Goal: Information Seeking & Learning: Learn about a topic

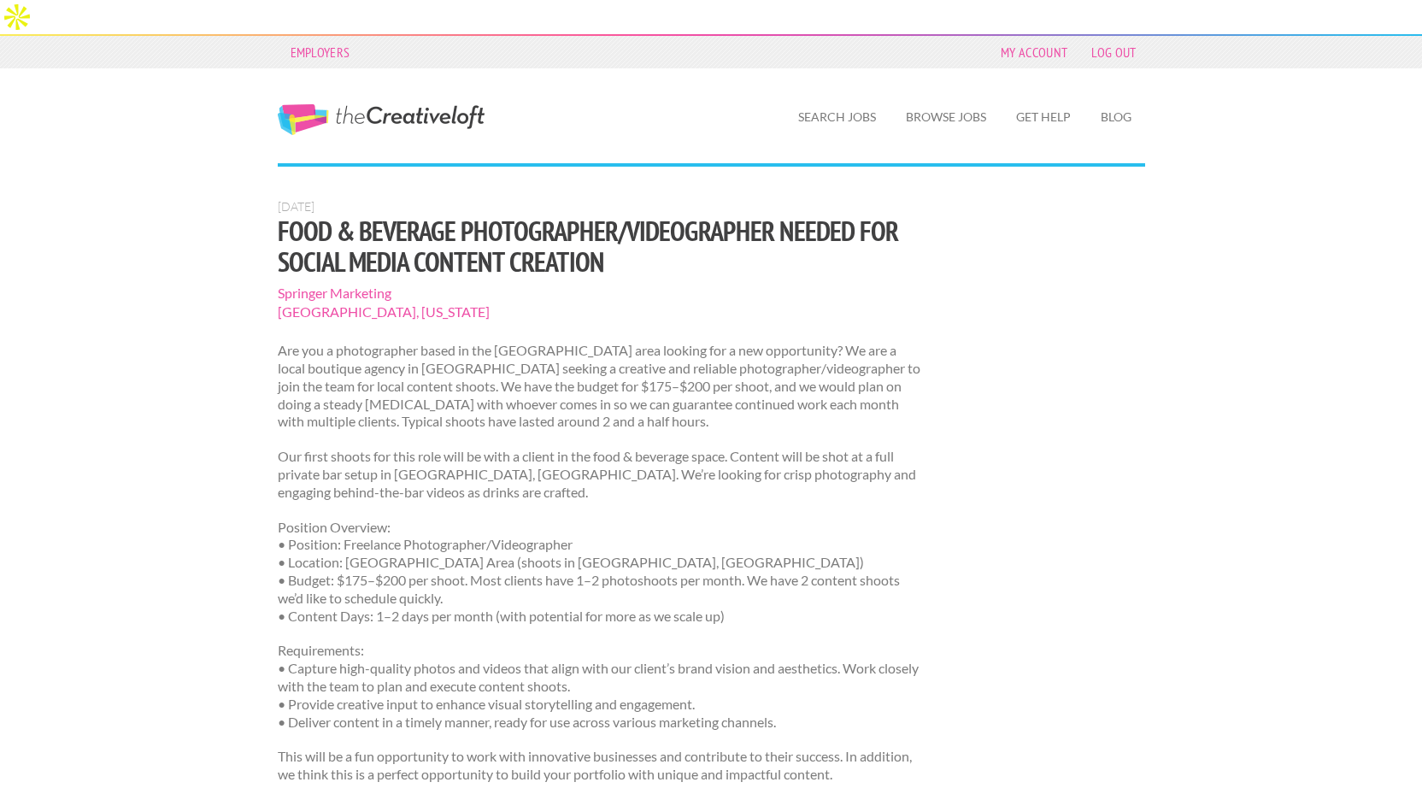
scroll to position [432, 0]
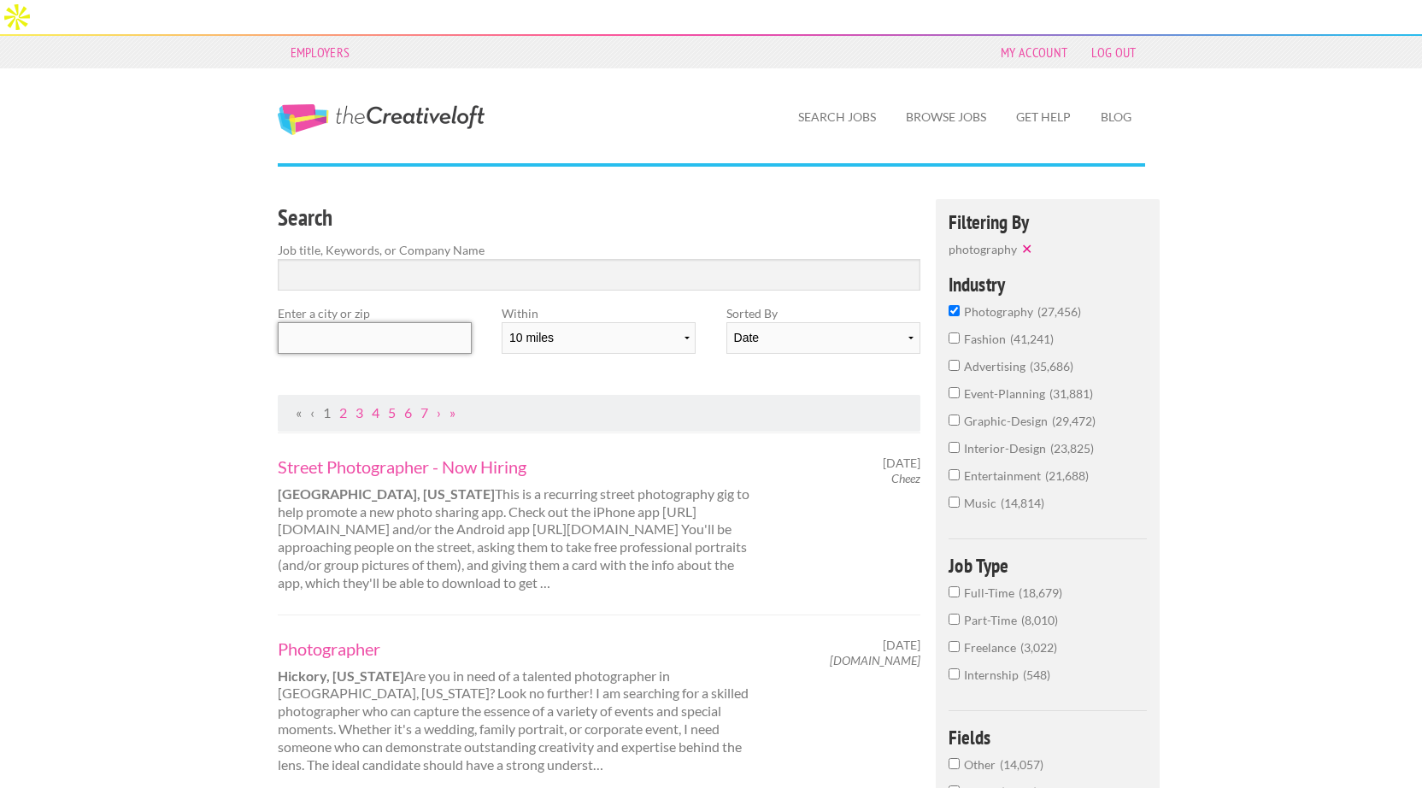
click at [336, 322] on input "text" at bounding box center [375, 338] width 194 height 32
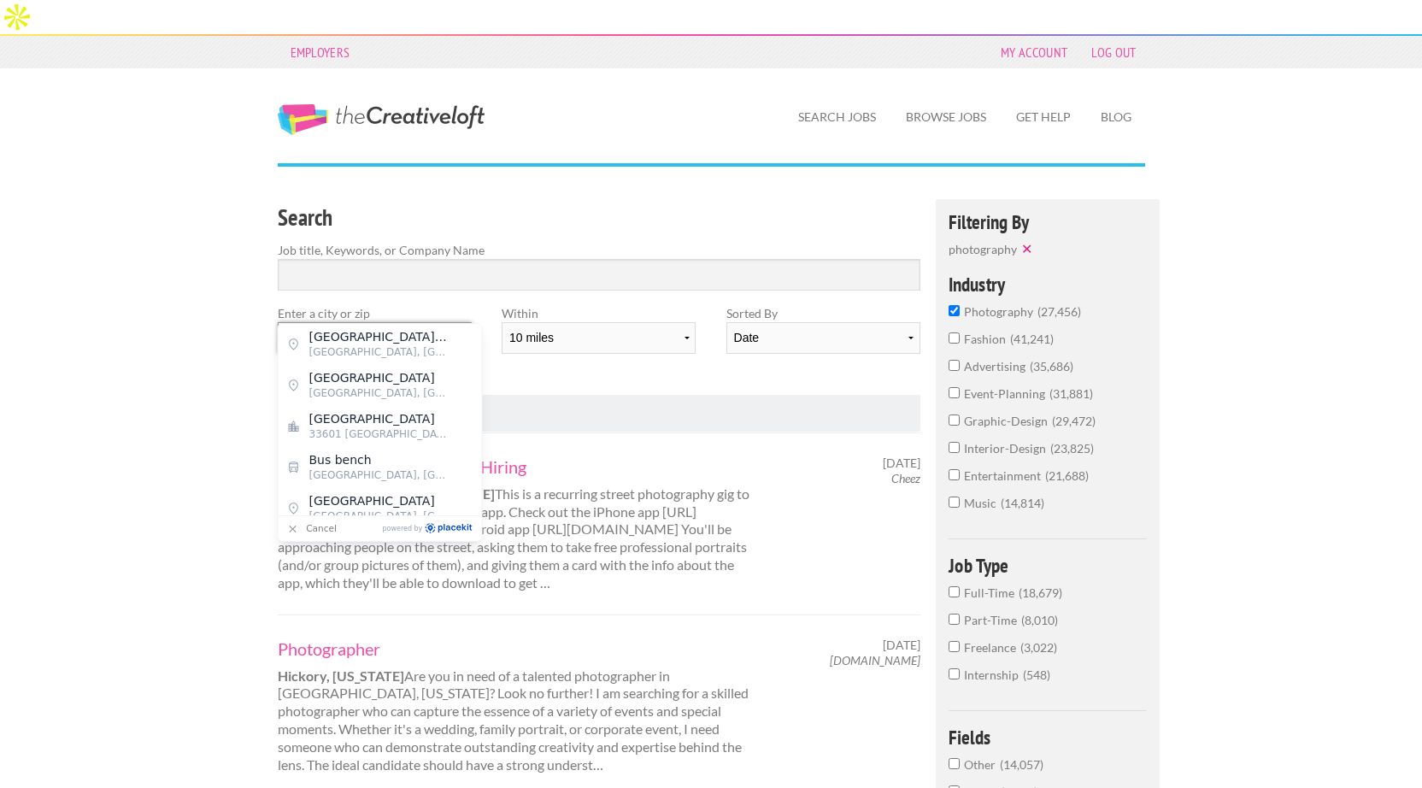
click at [341, 322] on input "33607" at bounding box center [375, 338] width 194 height 32
click at [339, 322] on input "Tampa Bay, FL" at bounding box center [375, 338] width 194 height 32
click at [346, 346] on span "Tampa, Hillsborough County" at bounding box center [379, 351] width 140 height 15
type input "Tampa, FL"
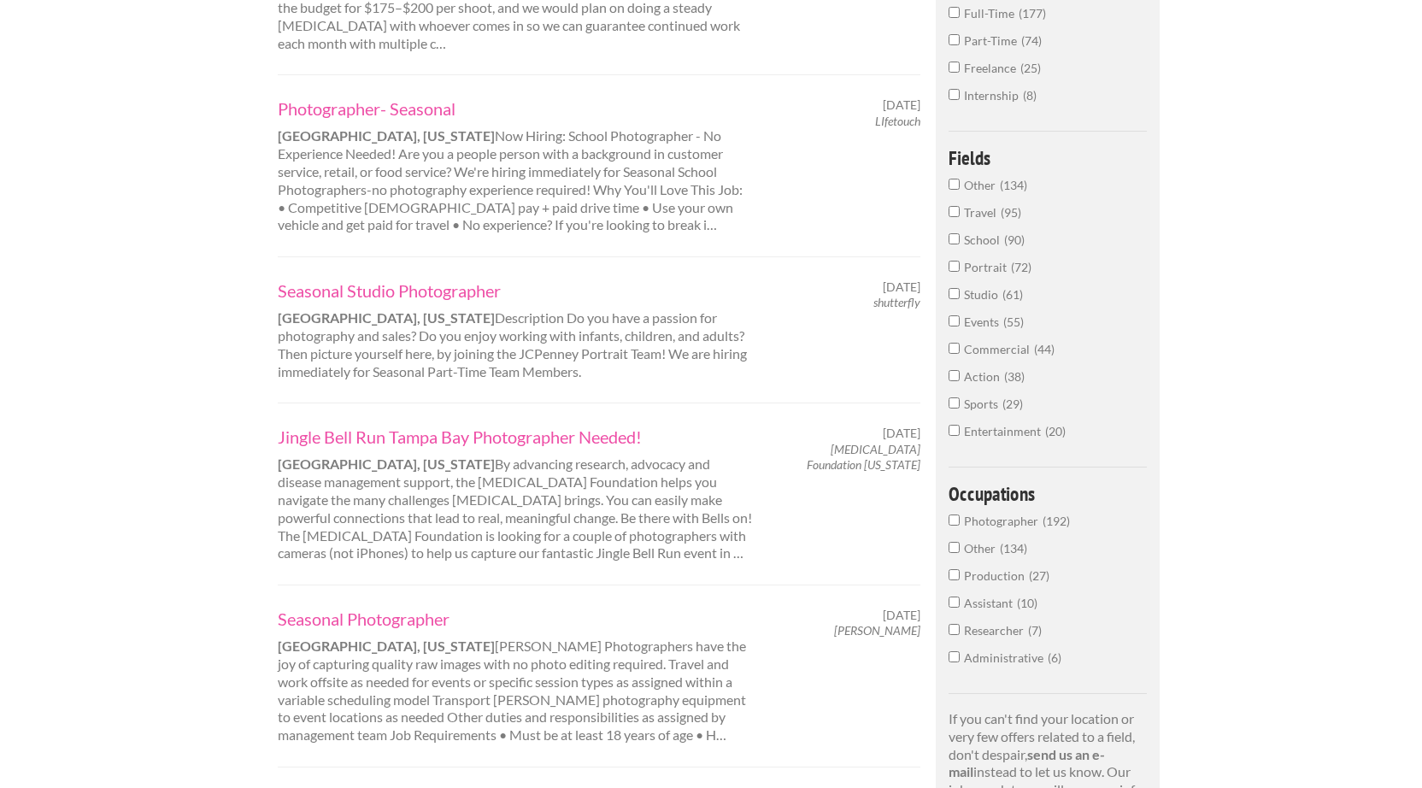
scroll to position [583, 0]
click at [398, 422] on link "Jingle Bell Run Tampa Bay Photographer Needed!" at bounding box center [515, 433] width 475 height 22
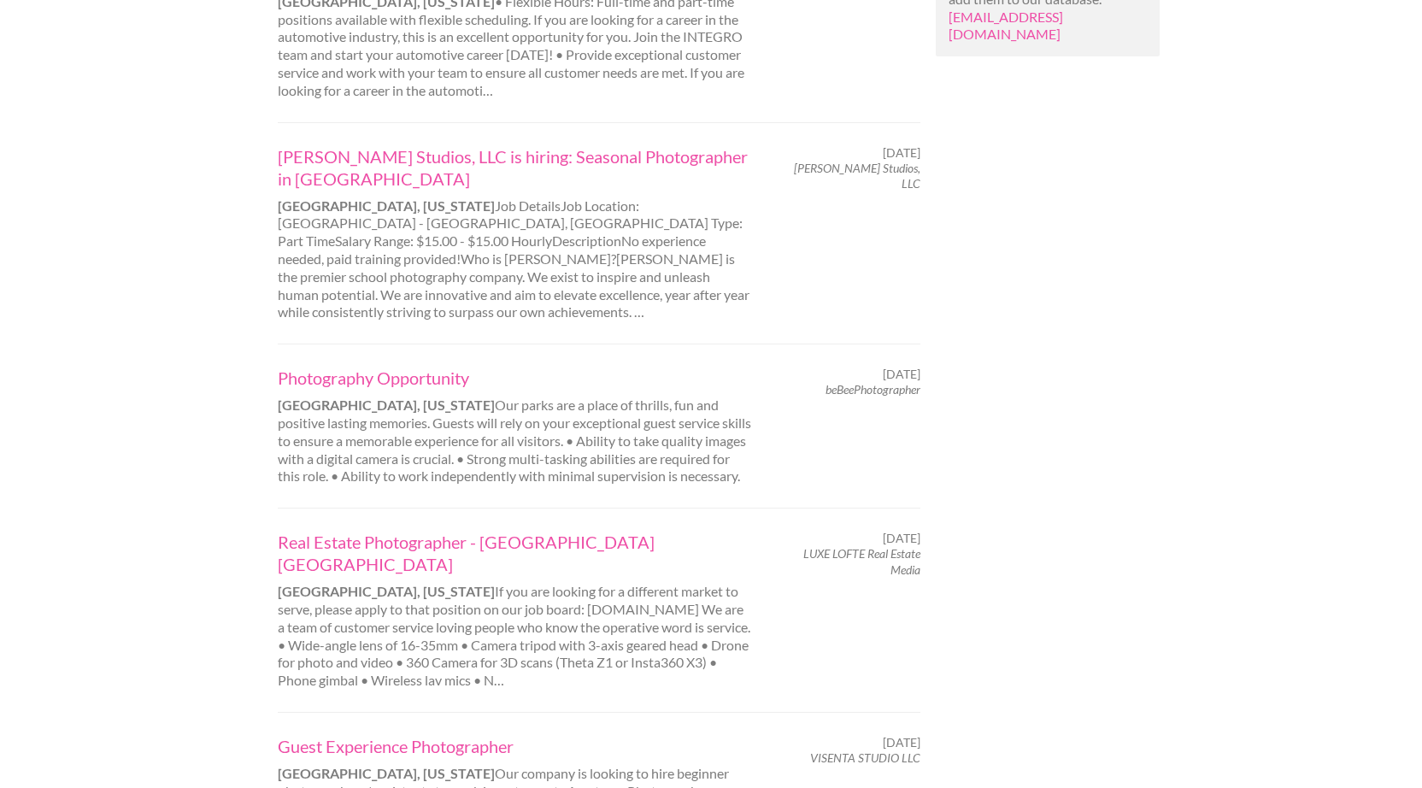
scroll to position [1407, 0]
click at [438, 529] on link "Real Estate Photographer - Tampa FL" at bounding box center [515, 551] width 475 height 44
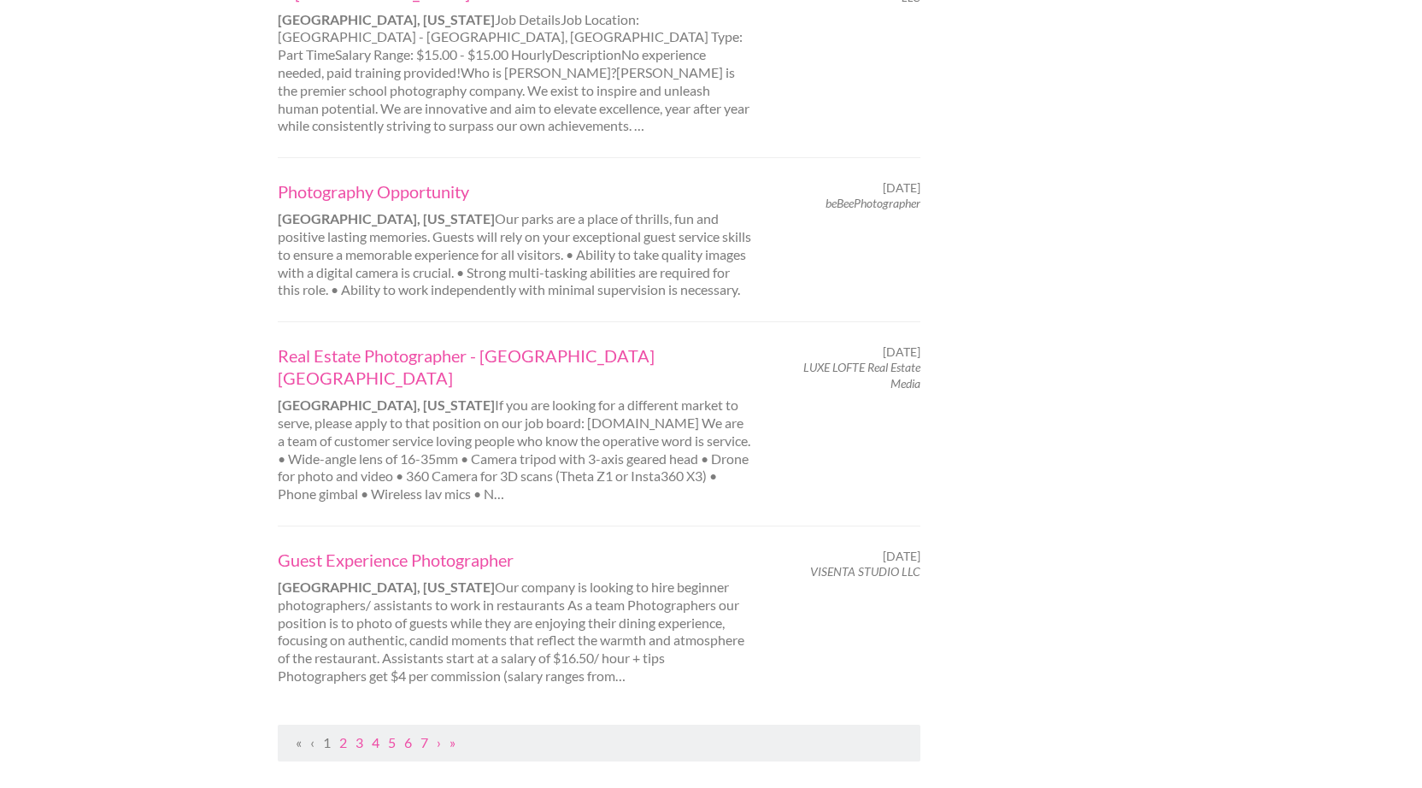
scroll to position [1594, 0]
click at [341, 732] on link "2" at bounding box center [343, 740] width 8 height 16
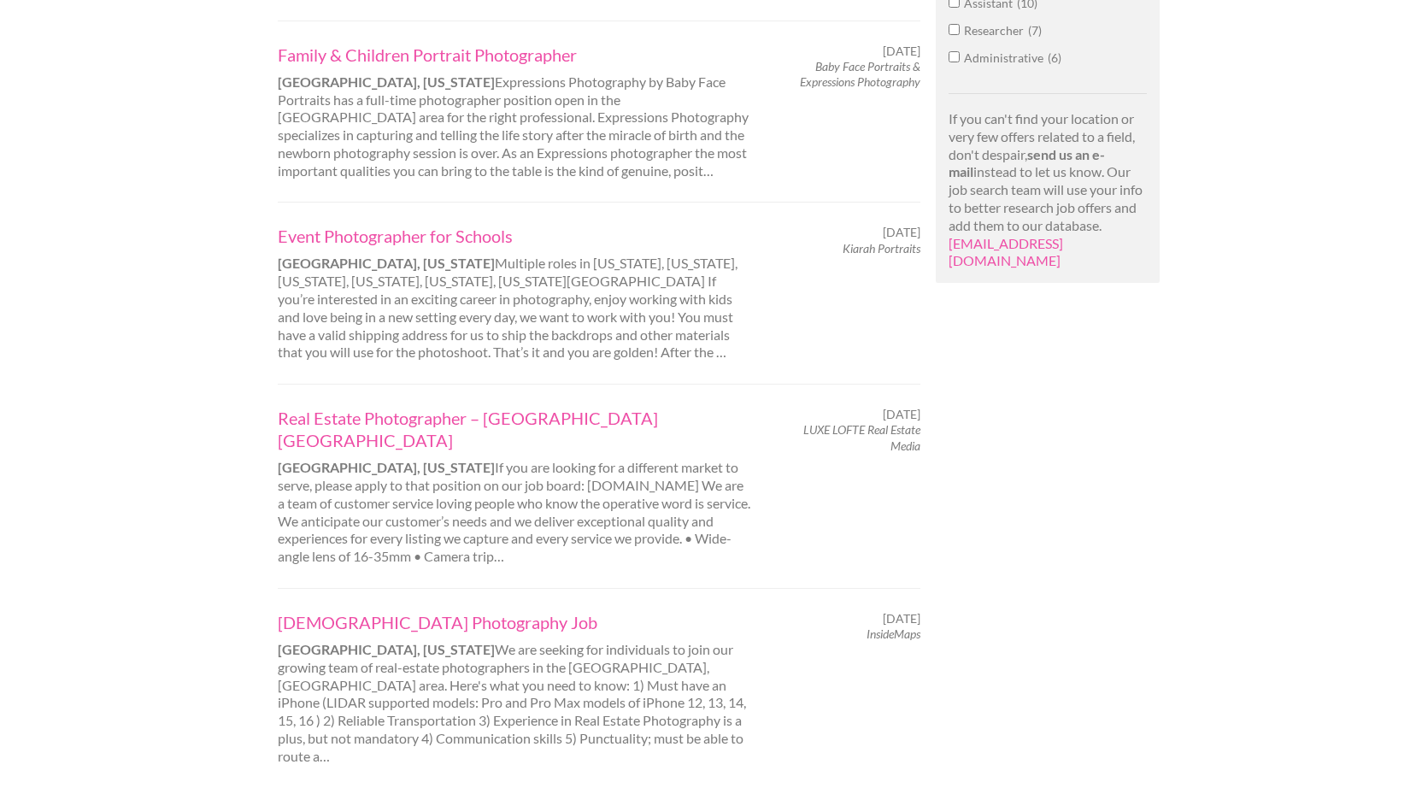
scroll to position [1202, 0]
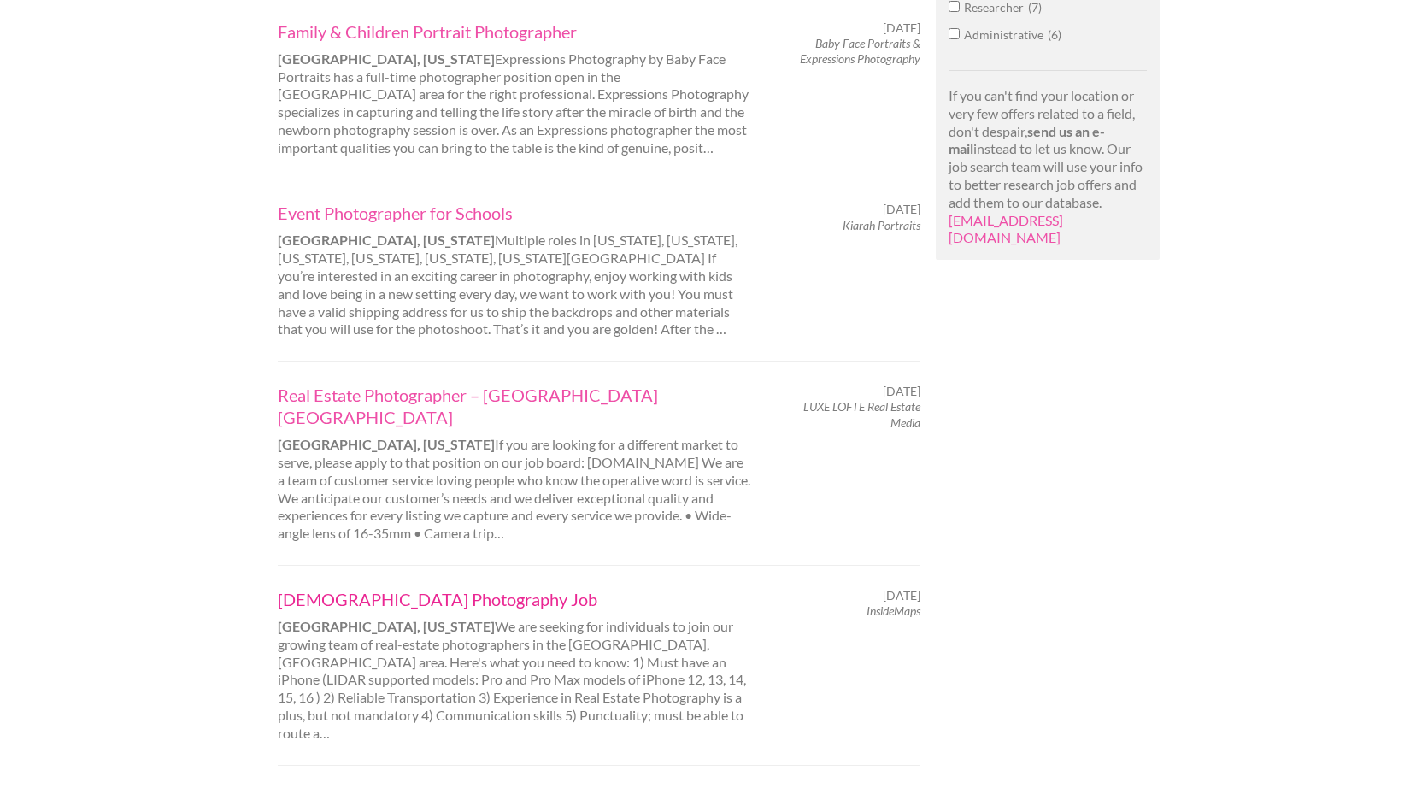
click at [397, 588] on link "Part-Time Photography Job" at bounding box center [515, 599] width 475 height 22
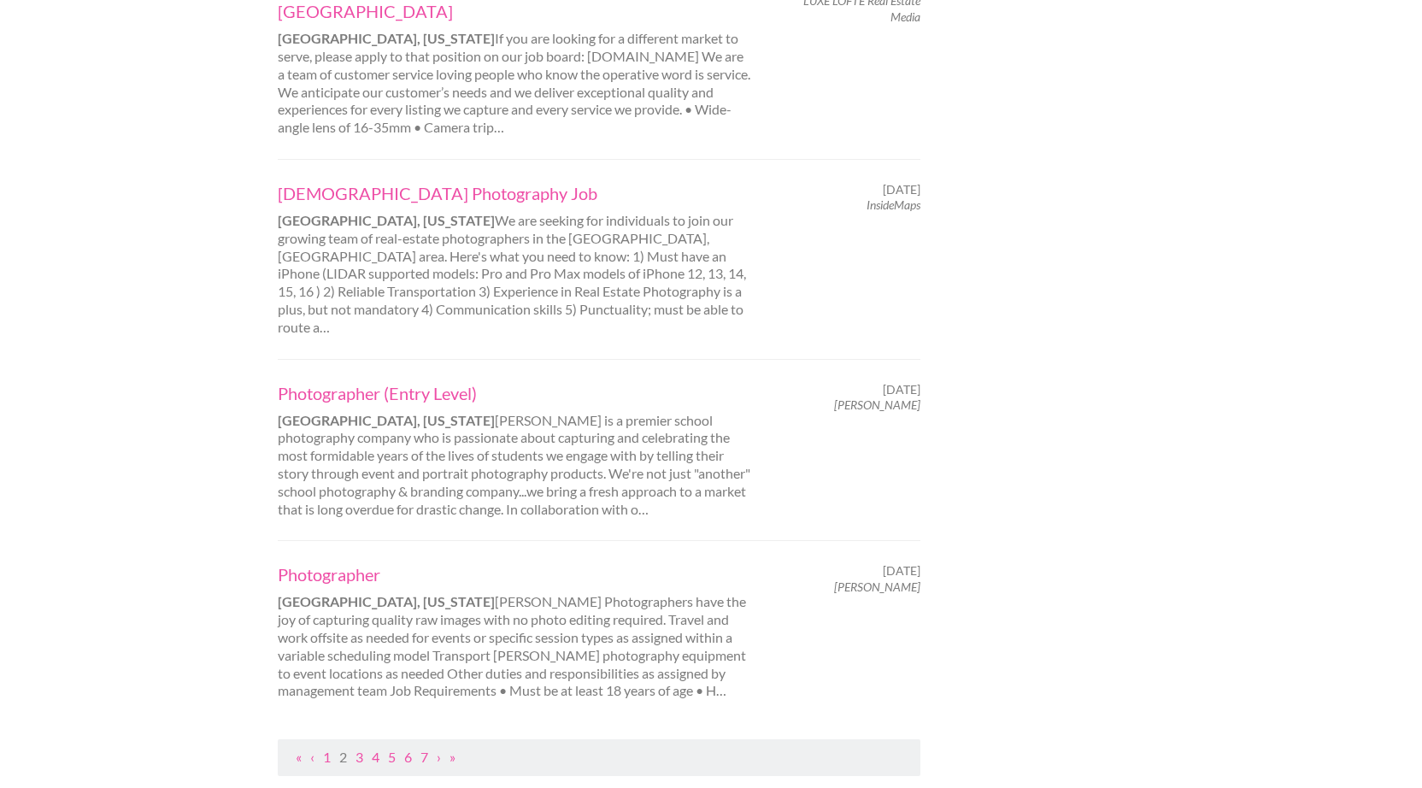
scroll to position [1615, 0]
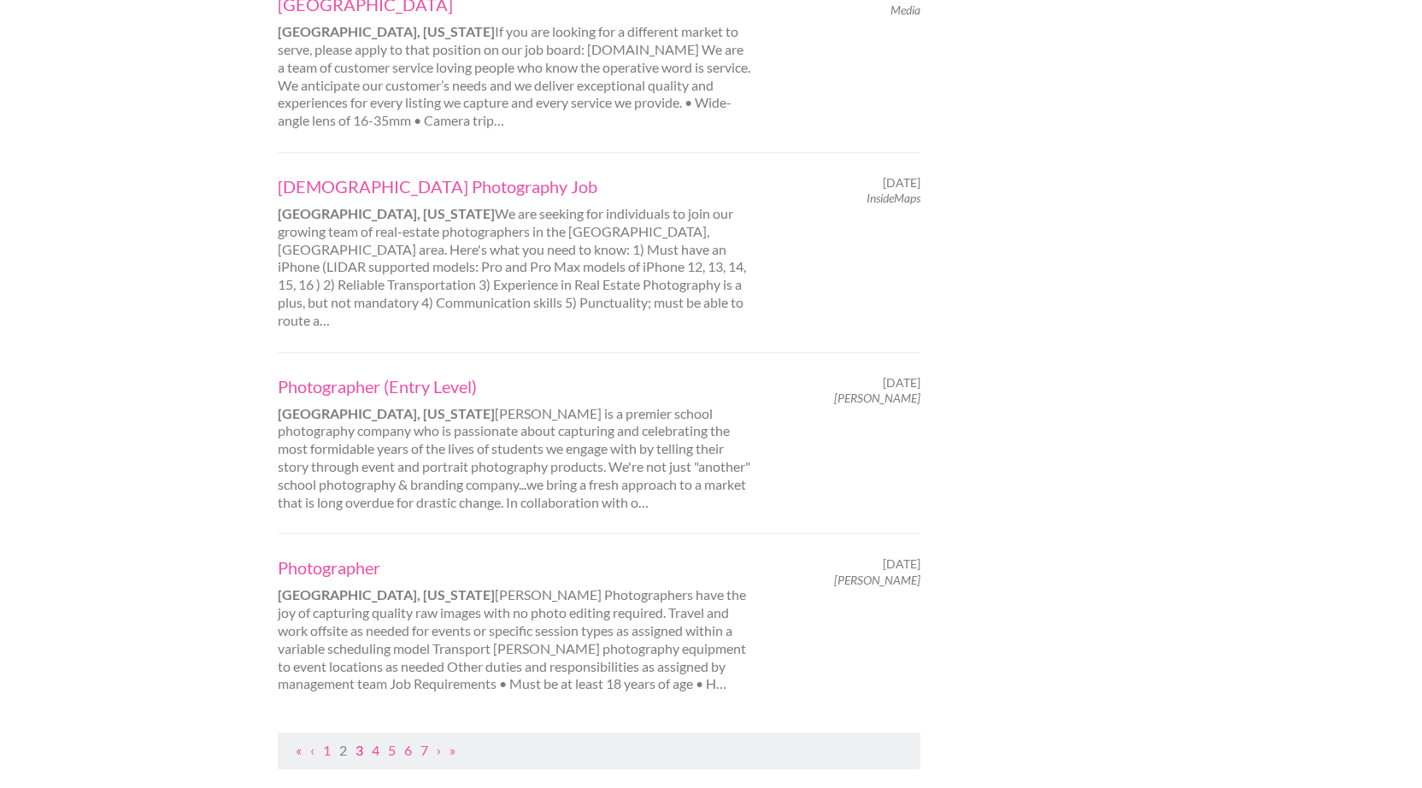
click at [360, 742] on link "3" at bounding box center [359, 750] width 8 height 16
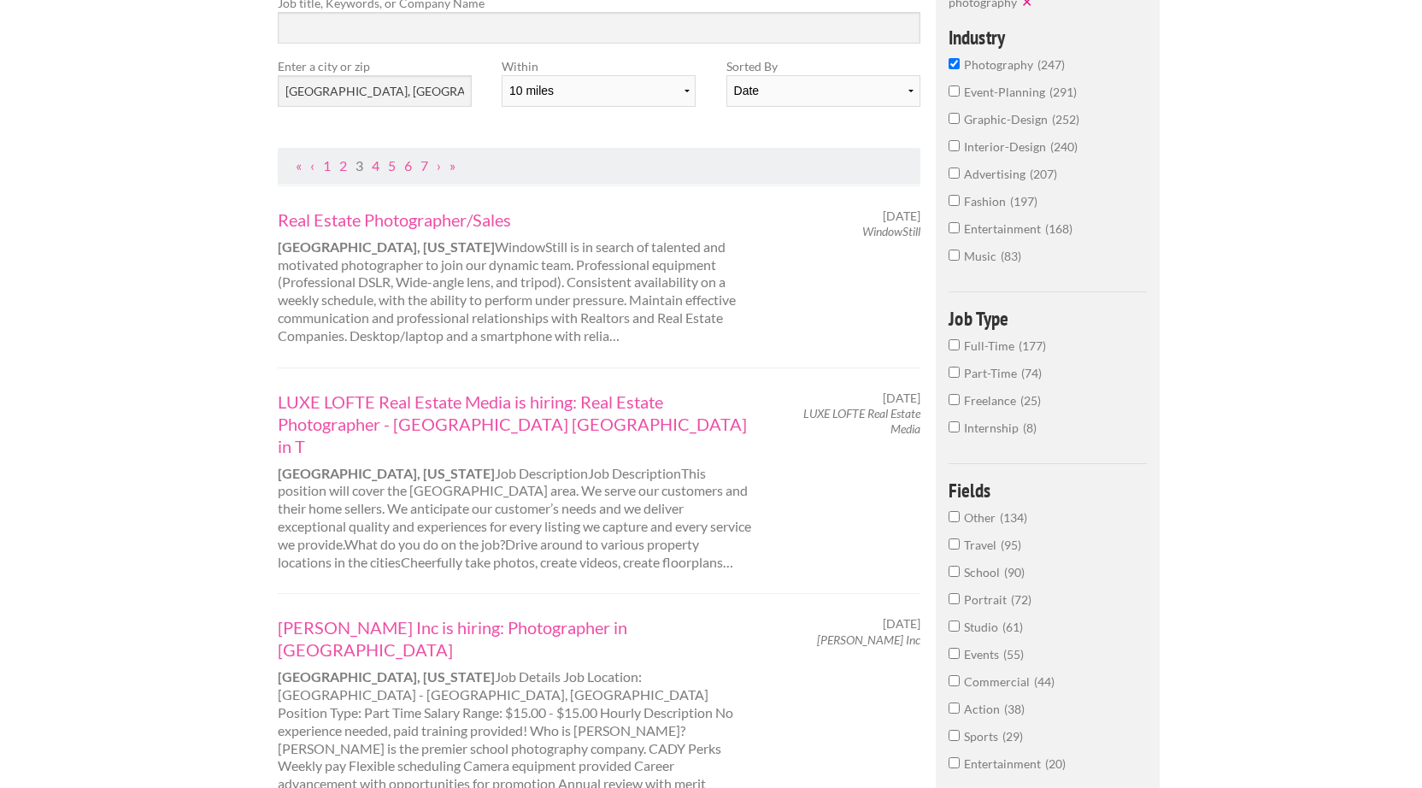
scroll to position [251, 0]
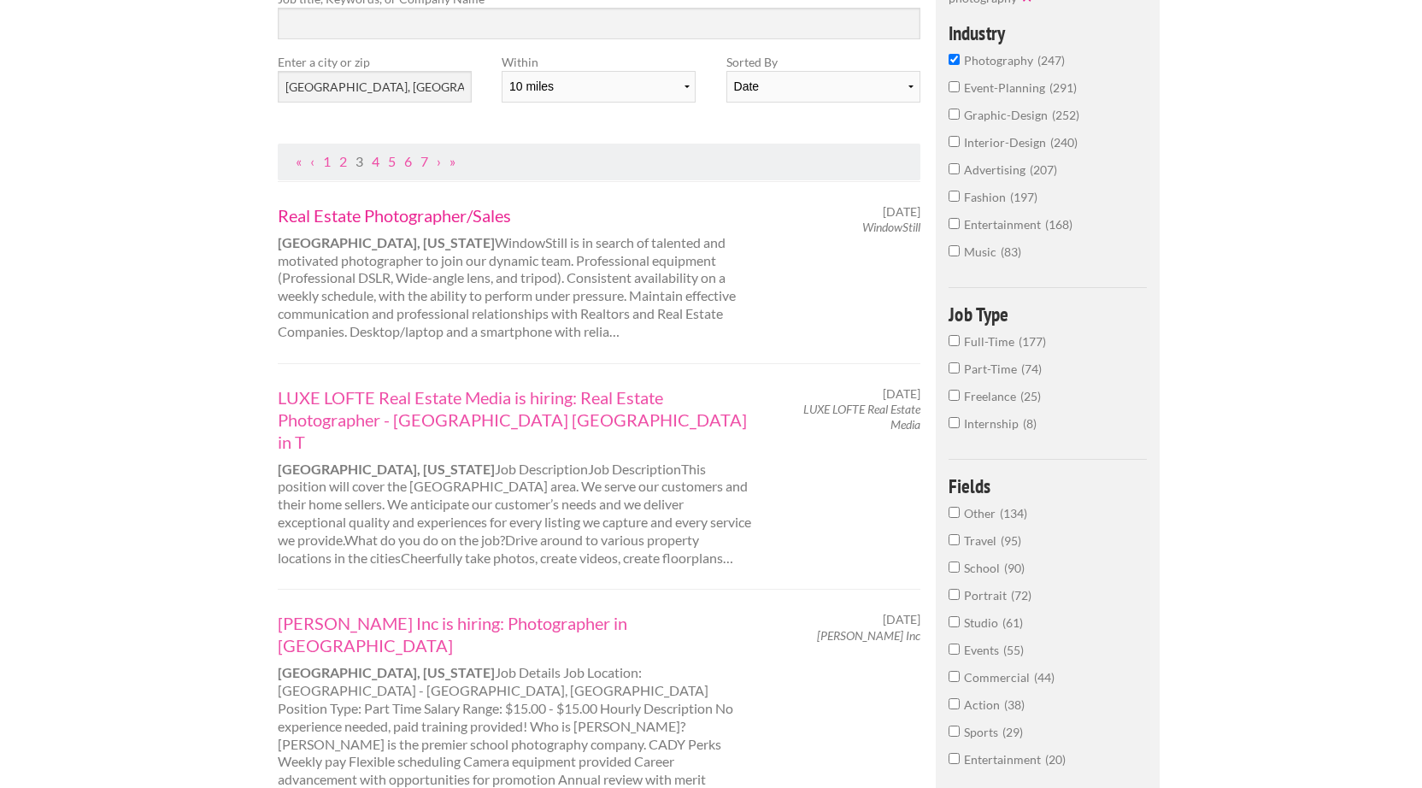
click at [375, 204] on link "Real Estate Photographer/Sales" at bounding box center [515, 215] width 475 height 22
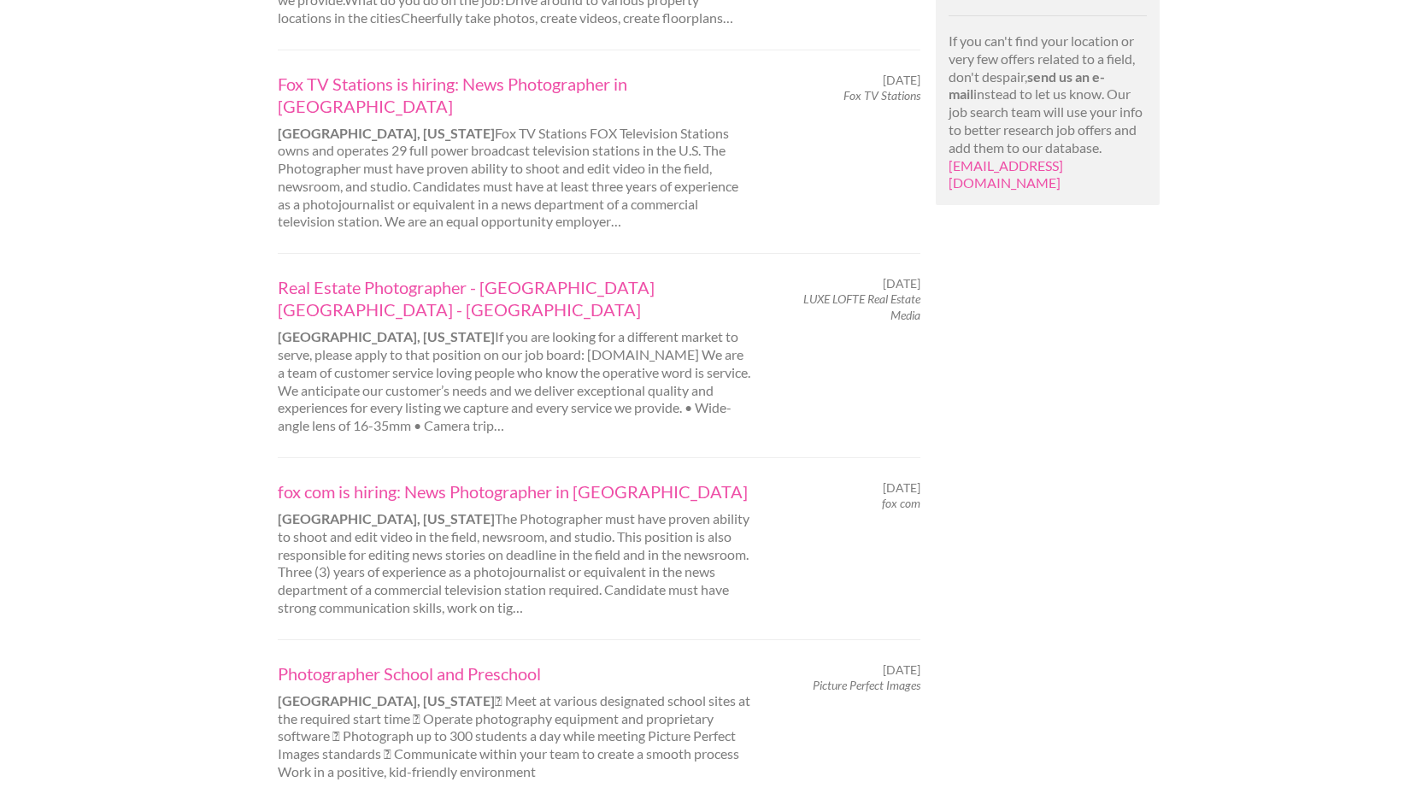
scroll to position [1260, 0]
click at [426, 478] on link "fox com is hiring: News Photographer in Tampa" at bounding box center [515, 489] width 475 height 22
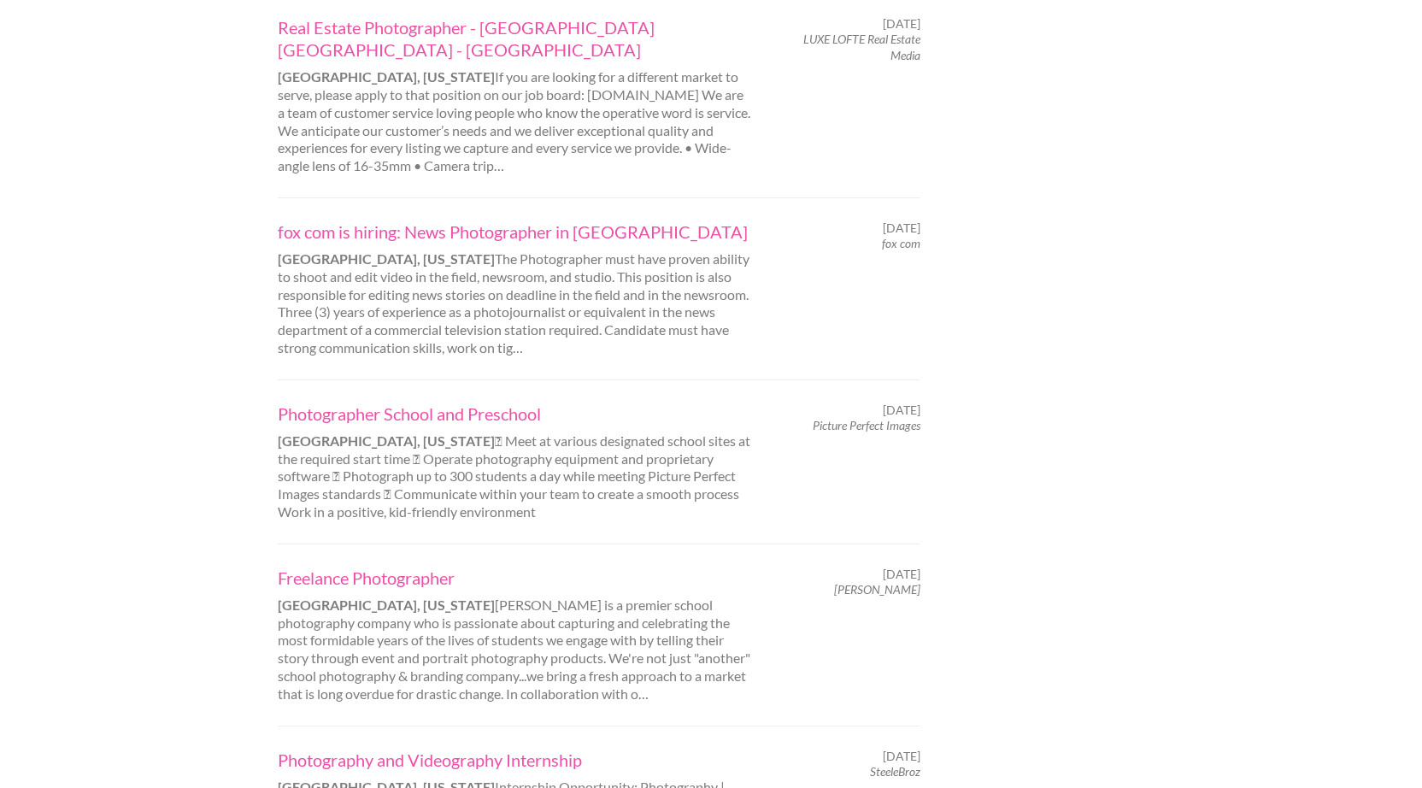
scroll to position [1682, 0]
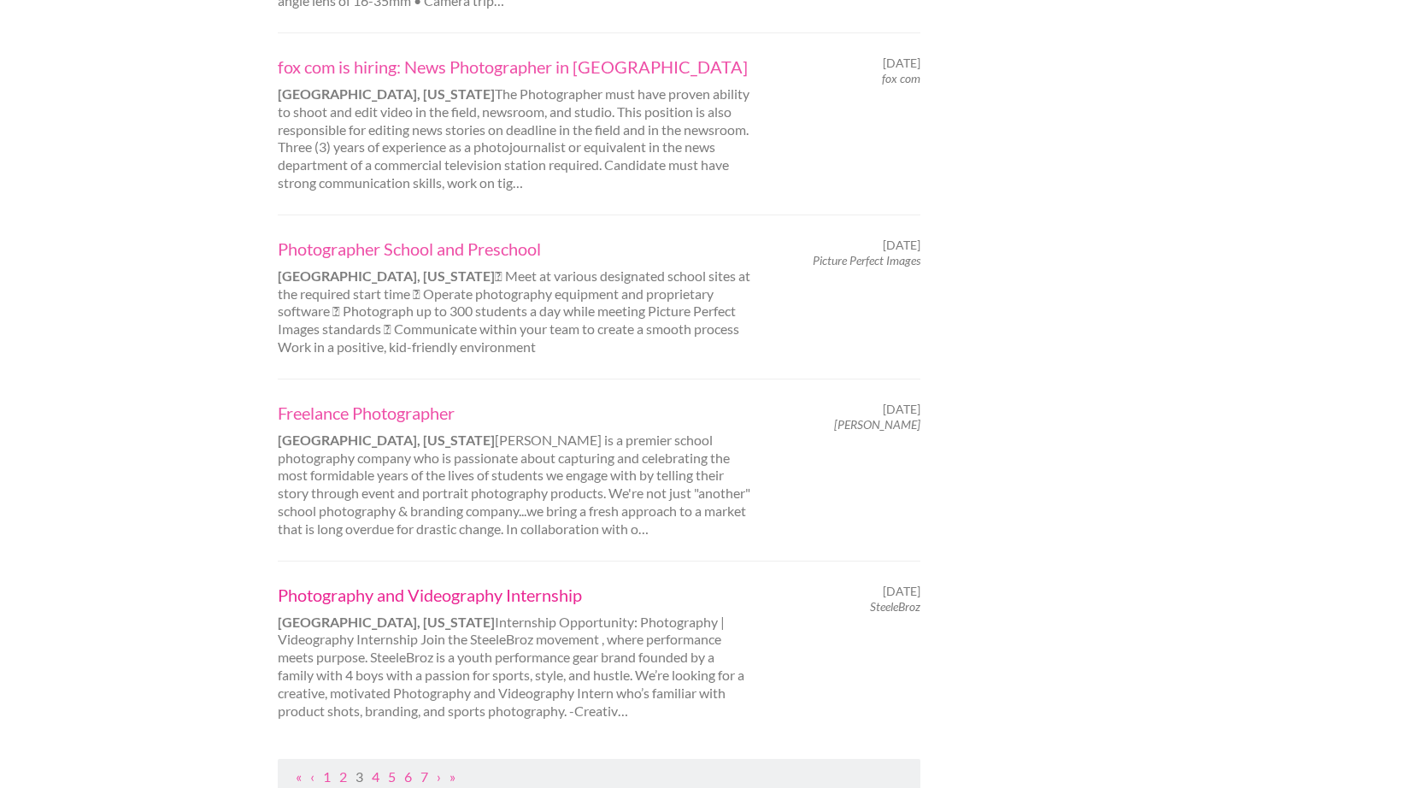
click at [510, 584] on link "Photography and Videography Internship" at bounding box center [515, 595] width 475 height 22
click at [373, 768] on link "4" at bounding box center [376, 776] width 8 height 16
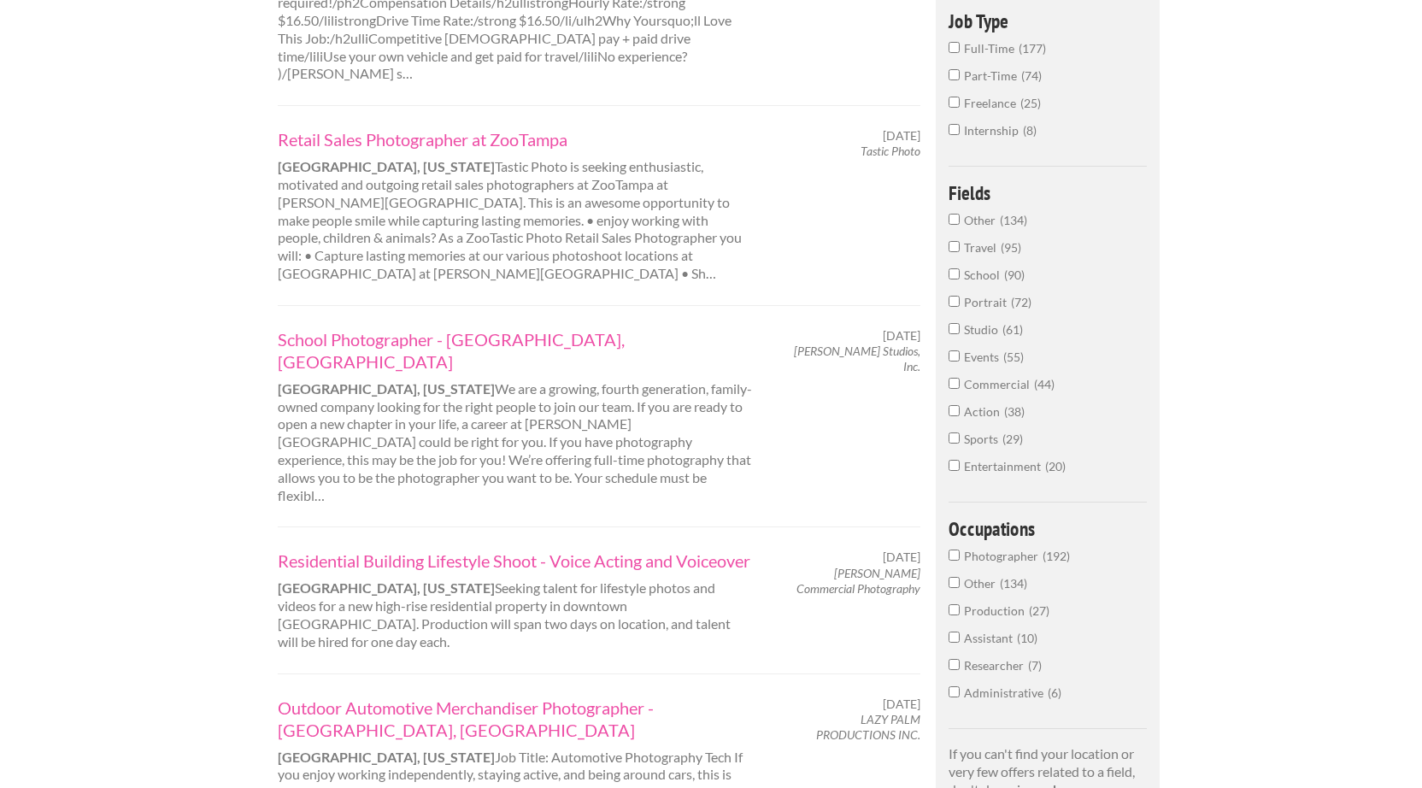
scroll to position [556, 0]
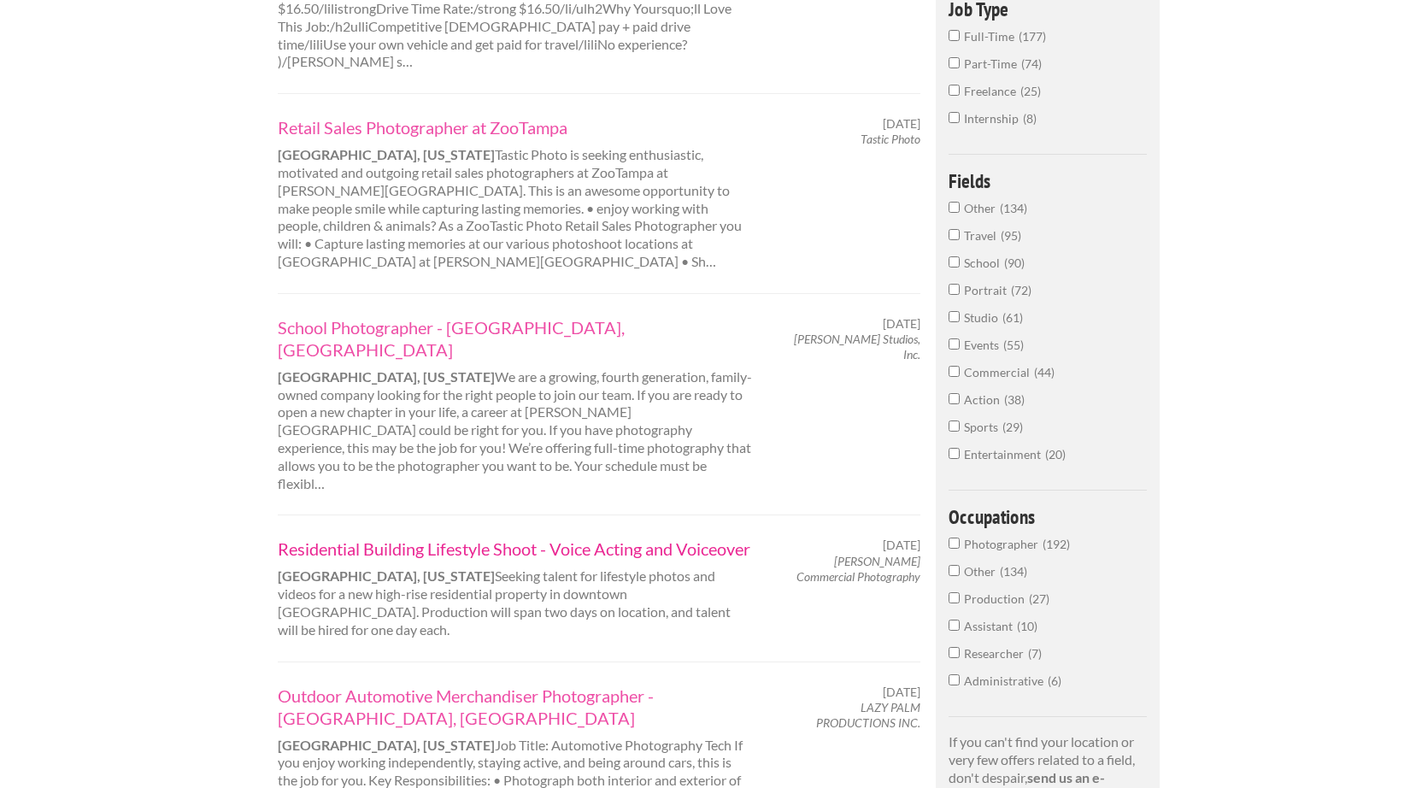
click at [432, 538] on link "Residential Building Lifestyle Shoot - Voice Acting and Voiceover" at bounding box center [515, 549] width 475 height 22
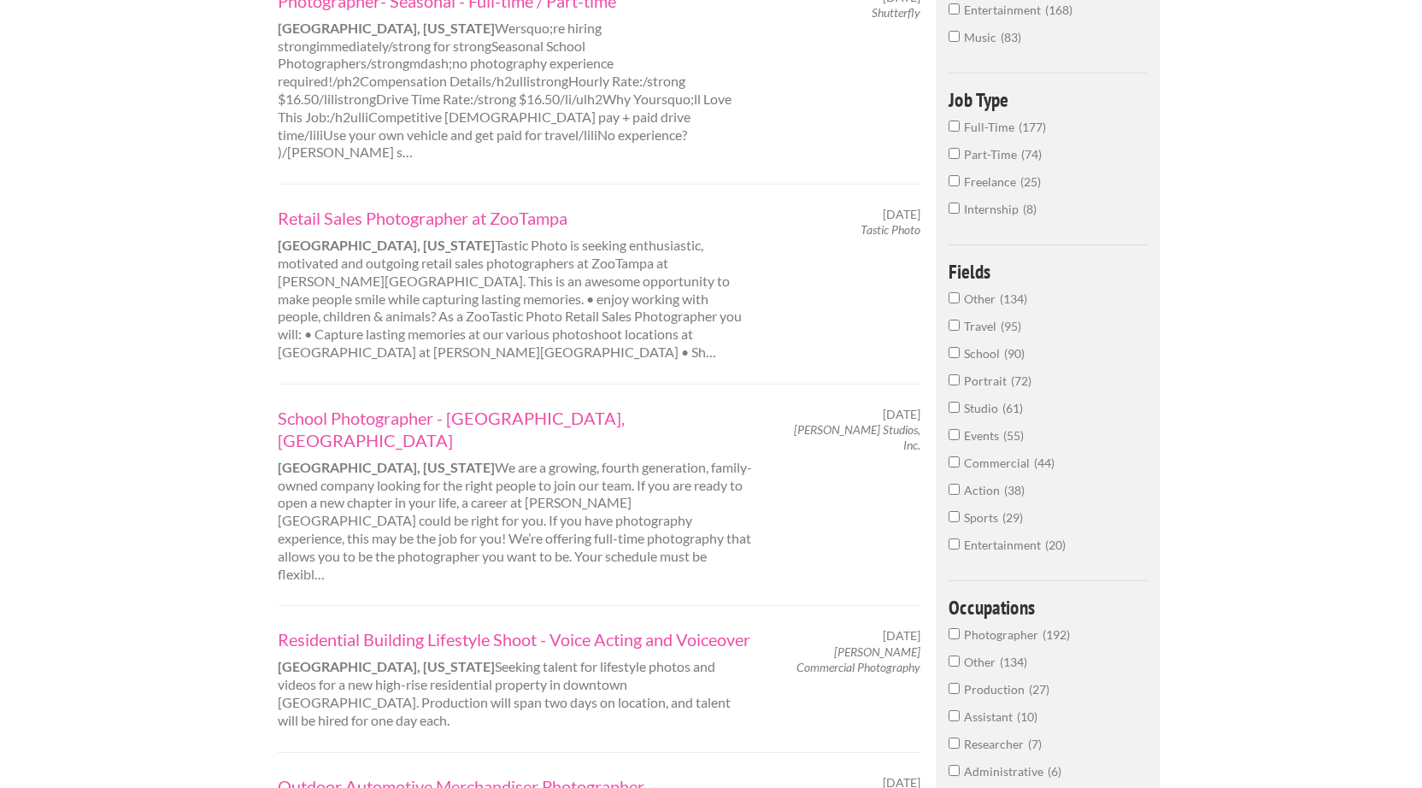
scroll to position [467, 0]
click at [460, 405] on link "School Photographer - Tampa, FL" at bounding box center [515, 427] width 475 height 44
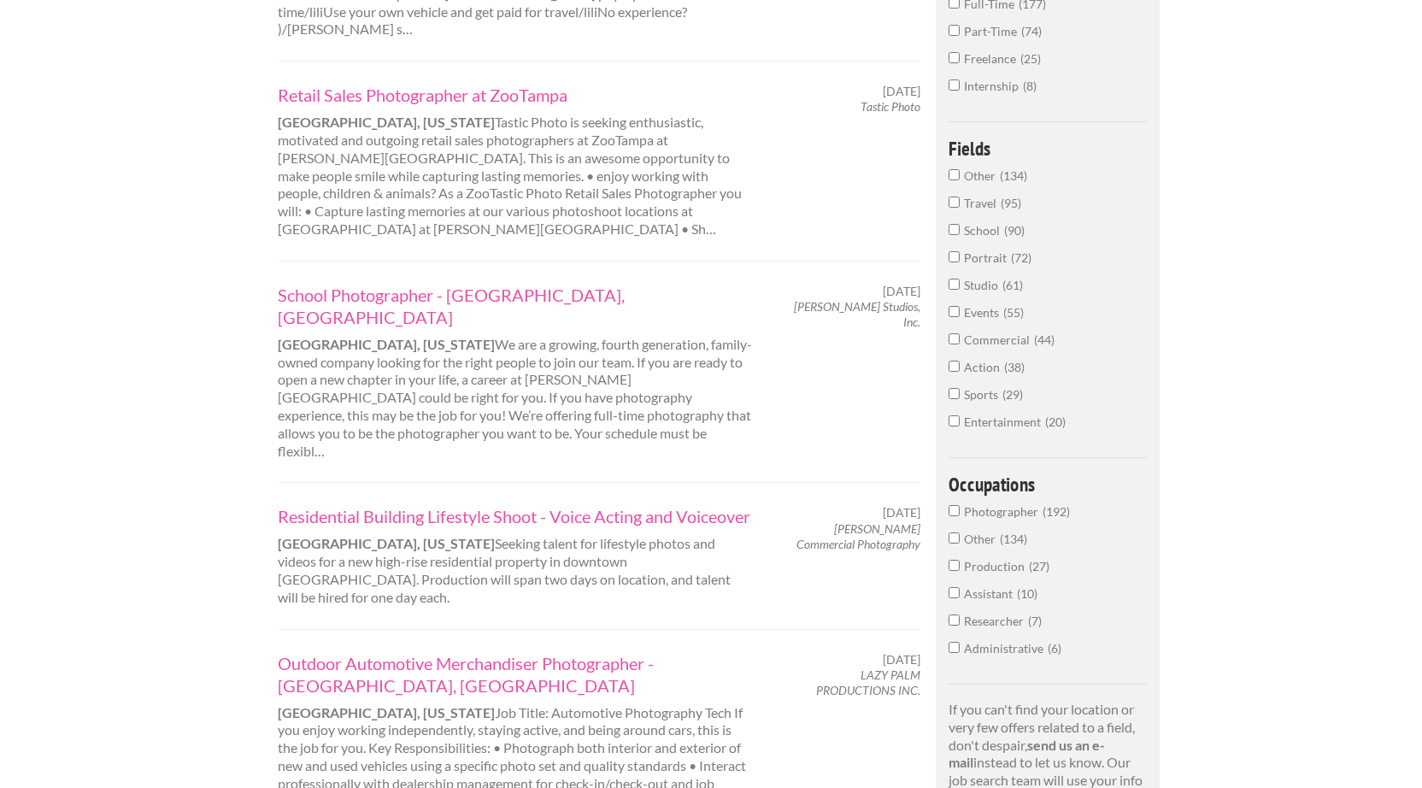
scroll to position [590, 0]
click at [387, 504] on link "Residential Building Lifestyle Shoot - Voice Acting and Voiceover" at bounding box center [515, 515] width 475 height 22
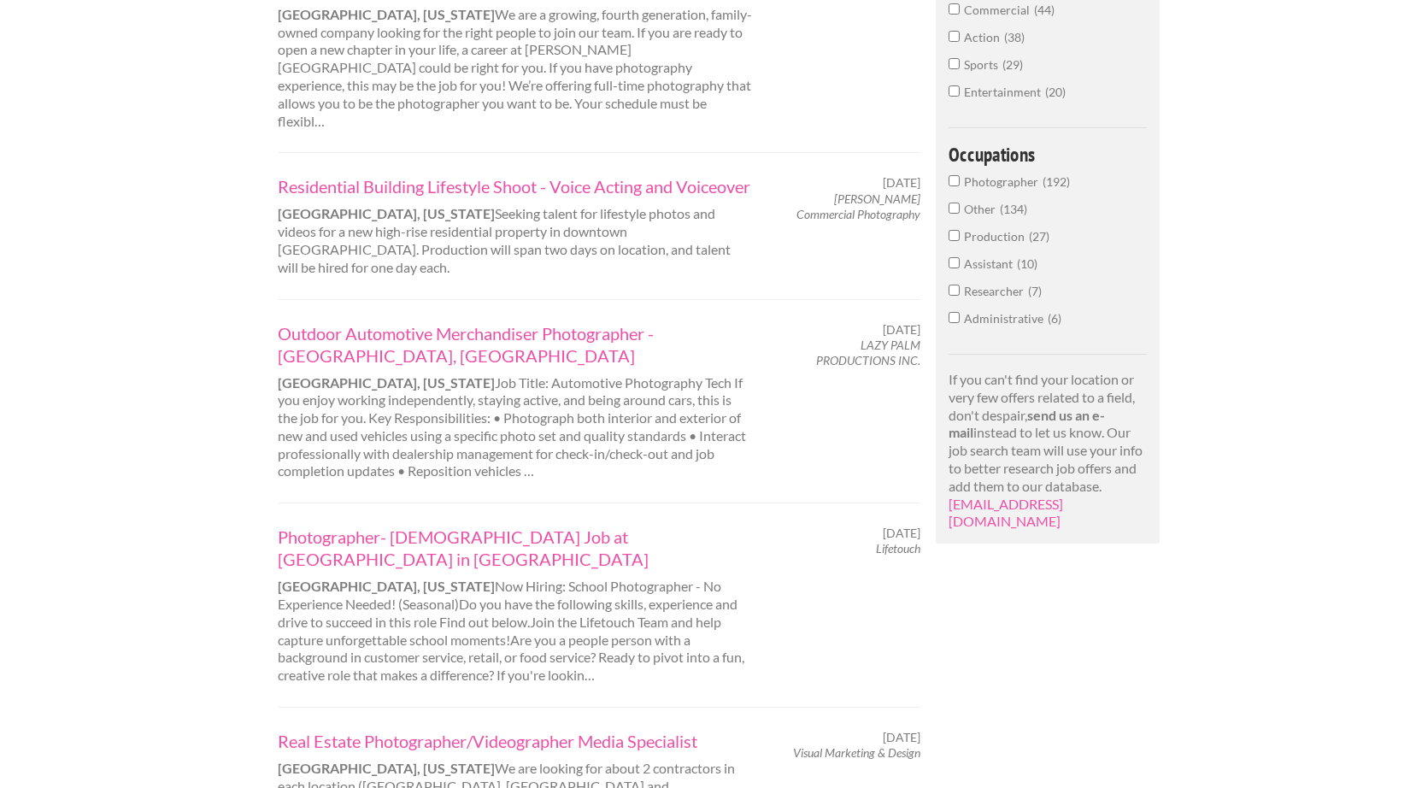
scroll to position [916, 0]
click at [921, 732] on div "July 10, 2025 Visual Marketing & Design" at bounding box center [851, 747] width 168 height 31
click at [581, 732] on link "Real Estate Photographer/Videographer Media Specialist" at bounding box center [515, 743] width 475 height 22
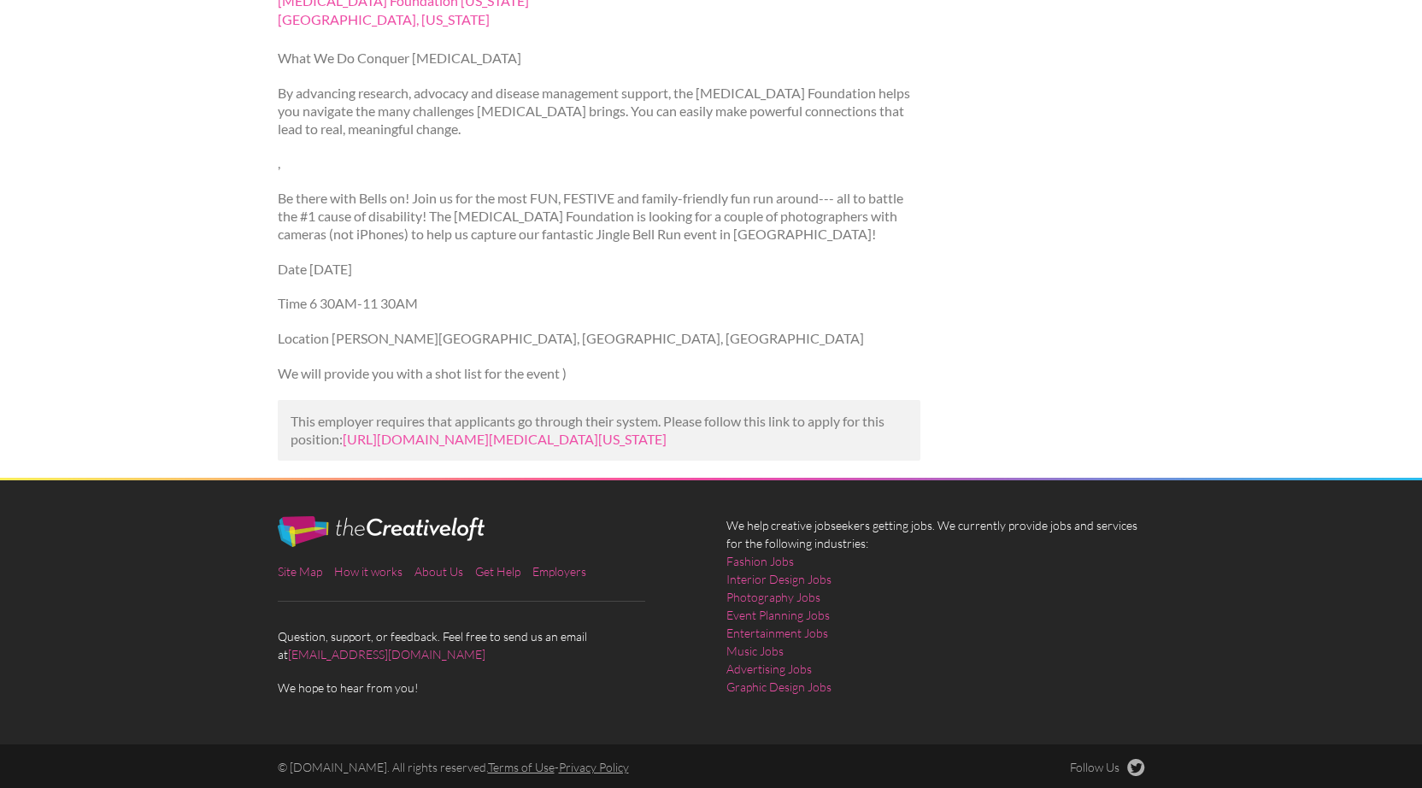
scroll to position [266, 0]
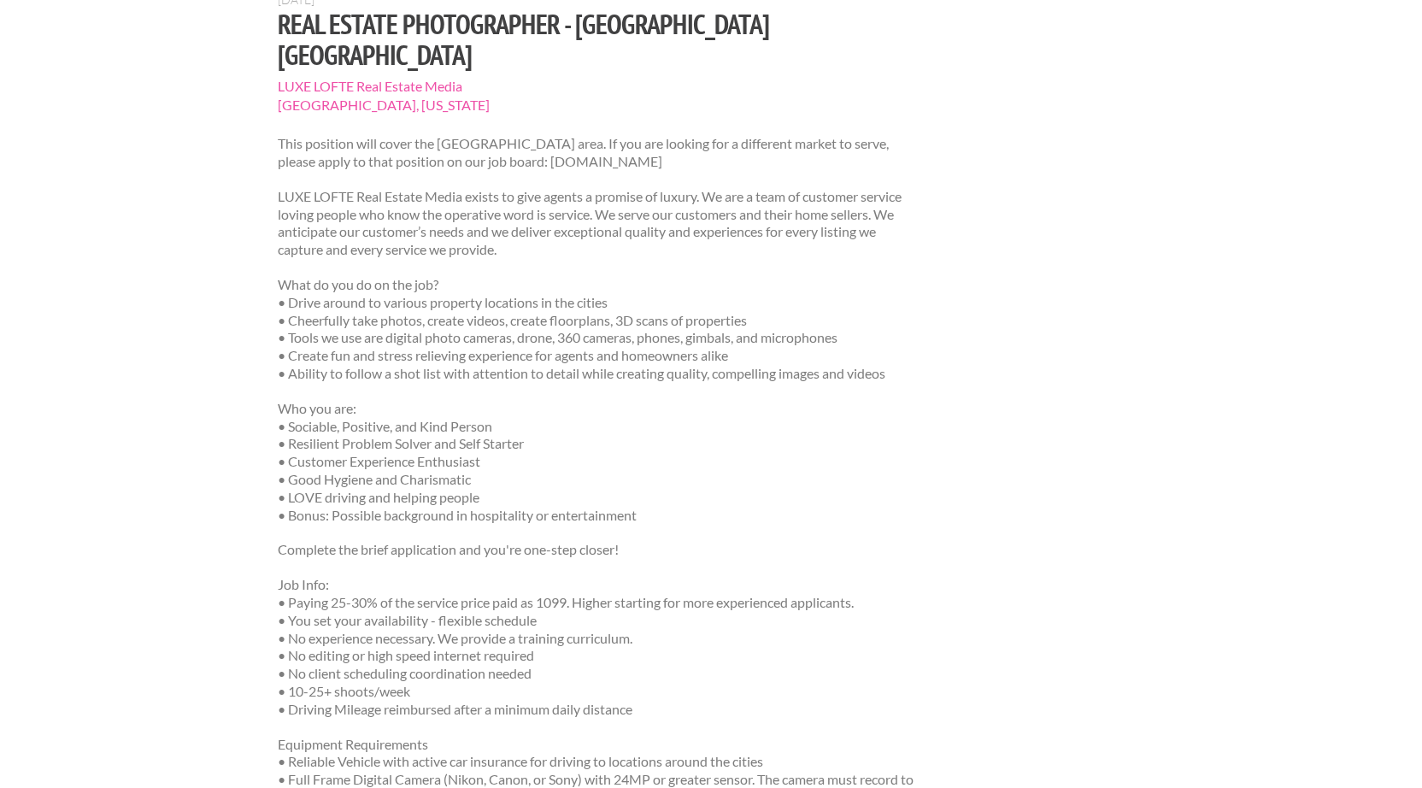
scroll to position [240, 0]
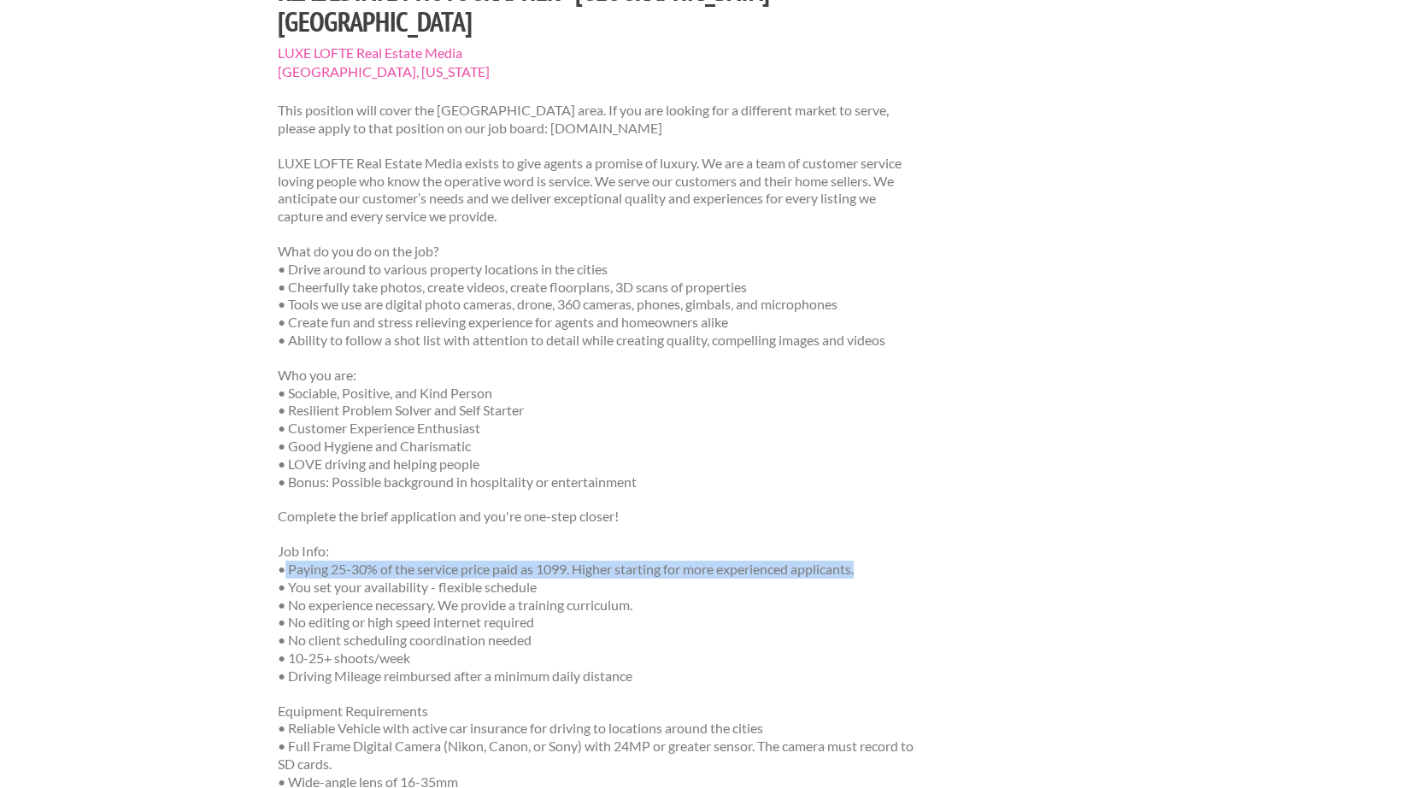
drag, startPoint x: 286, startPoint y: 501, endPoint x: 919, endPoint y: 504, distance: 632.4
click at [919, 543] on p "Job Info: • Paying 25-30% of the service price paid as 1099. Higher starting fo…" at bounding box center [599, 614] width 643 height 142
copy p "Paying 25-30% of the service price paid as 1099. Higher starting for more exper…"
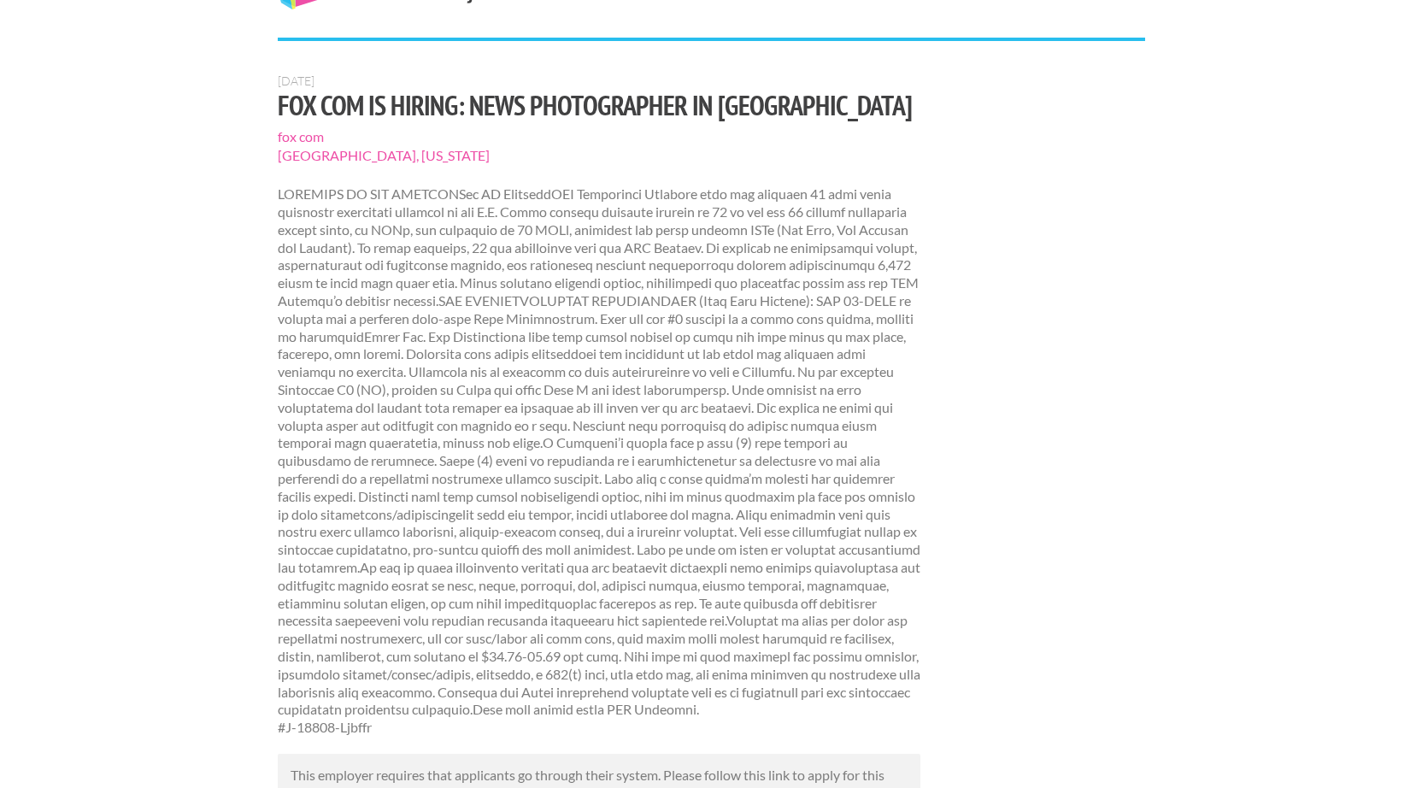
scroll to position [266, 0]
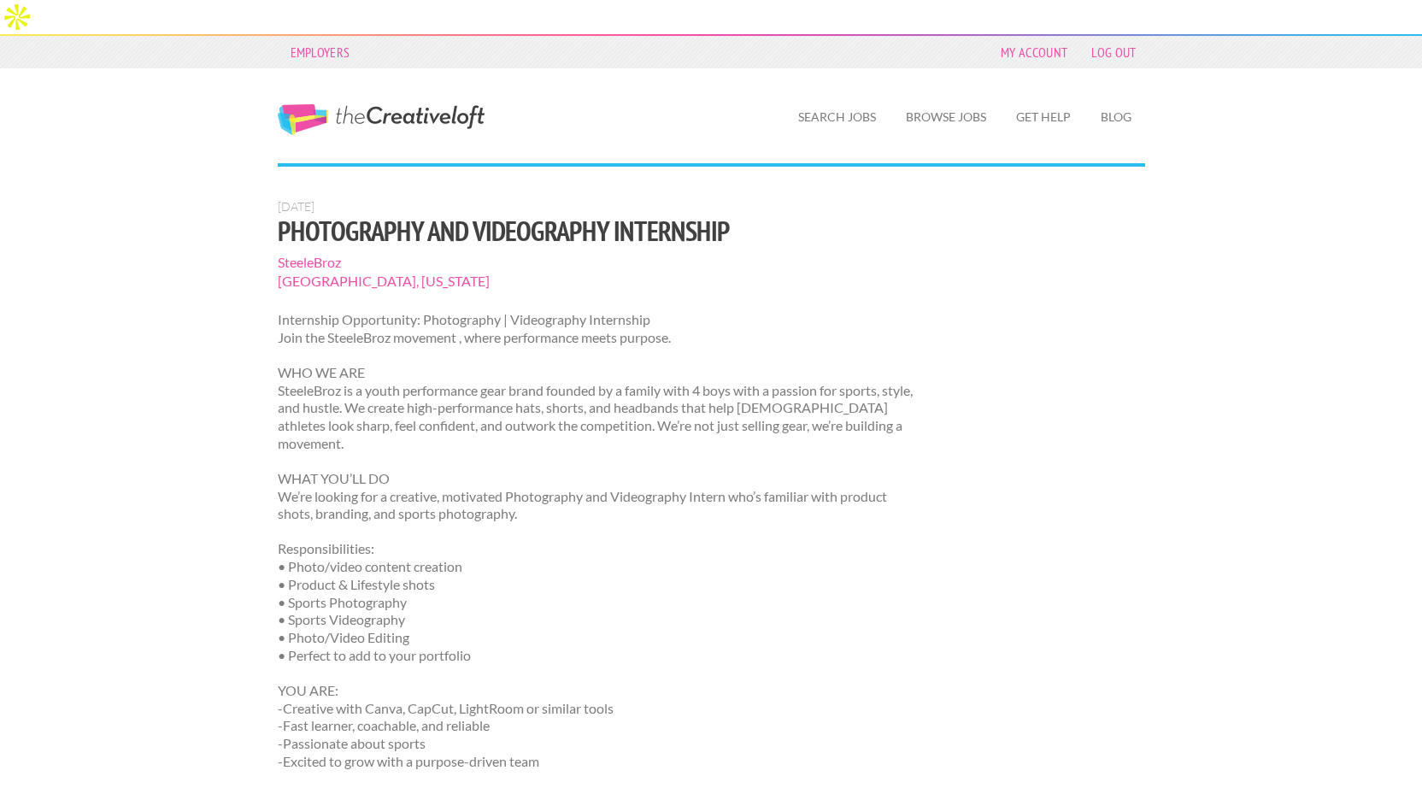
click at [322, 253] on span "SteeleBroz" at bounding box center [599, 262] width 643 height 19
drag, startPoint x: 350, startPoint y: 226, endPoint x: 272, endPoint y: 230, distance: 78.7
click at [271, 229] on div "[DATE] Photography and Videography Internship SteeleBroz [GEOGRAPHIC_DATA], [US…" at bounding box center [598, 725] width 673 height 1053
copy span "SteeleBroz"
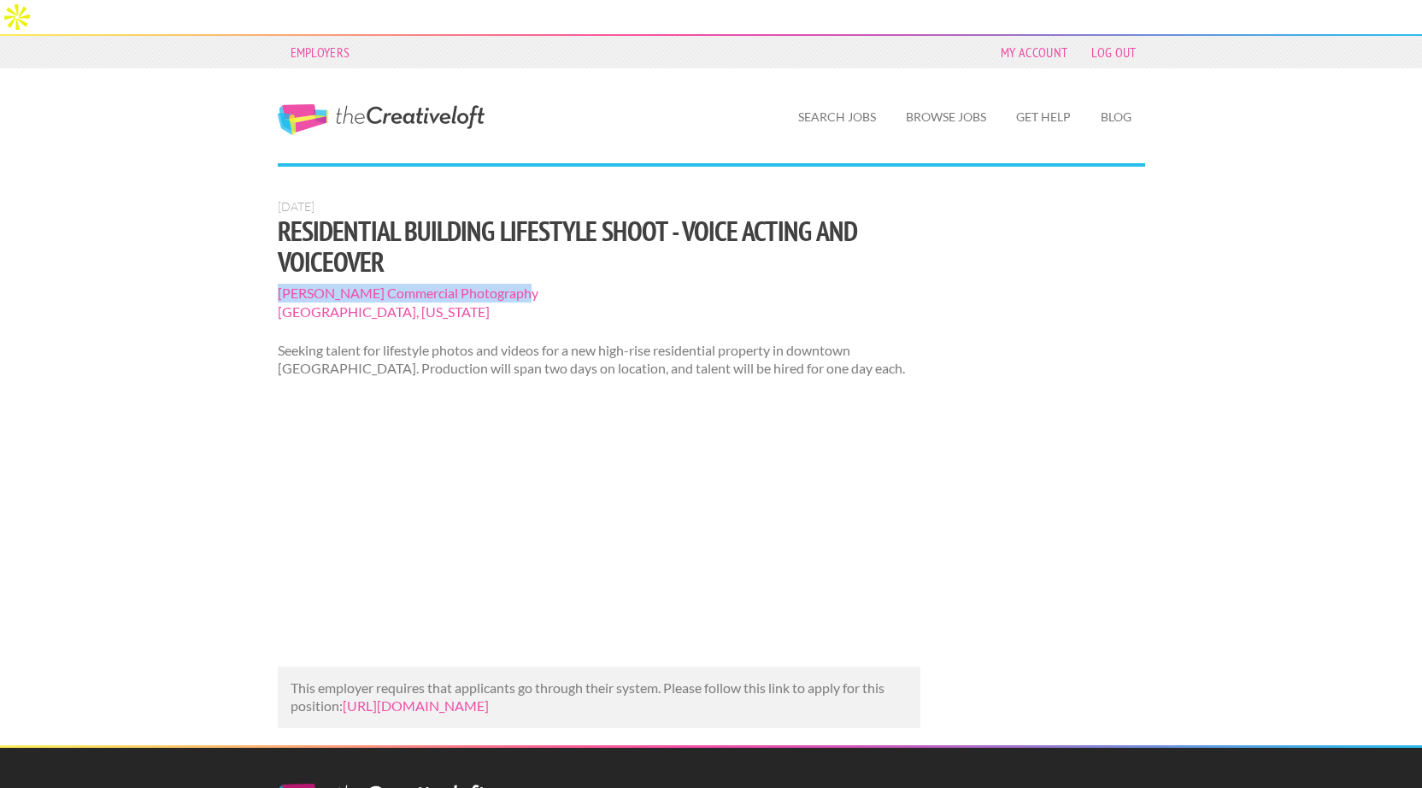
drag, startPoint x: 528, startPoint y: 260, endPoint x: 274, endPoint y: 257, distance: 253.8
click at [273, 257] on div "[DATE] Residential Building Lifestyle Shoot - Voice Acting and Voiceover [PERSO…" at bounding box center [598, 472] width 673 height 546
copy span "[PERSON_NAME] Commercial Photography"
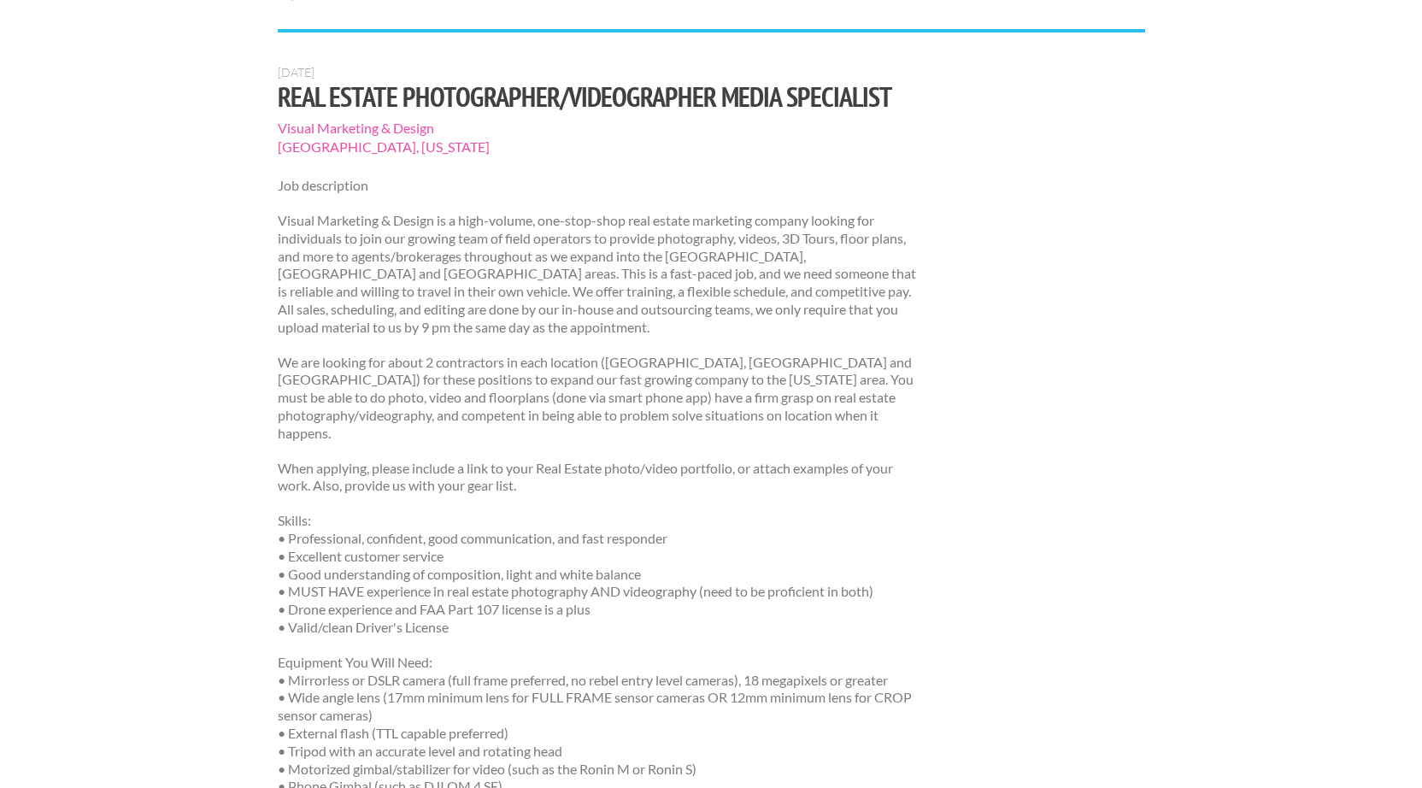
scroll to position [140, 0]
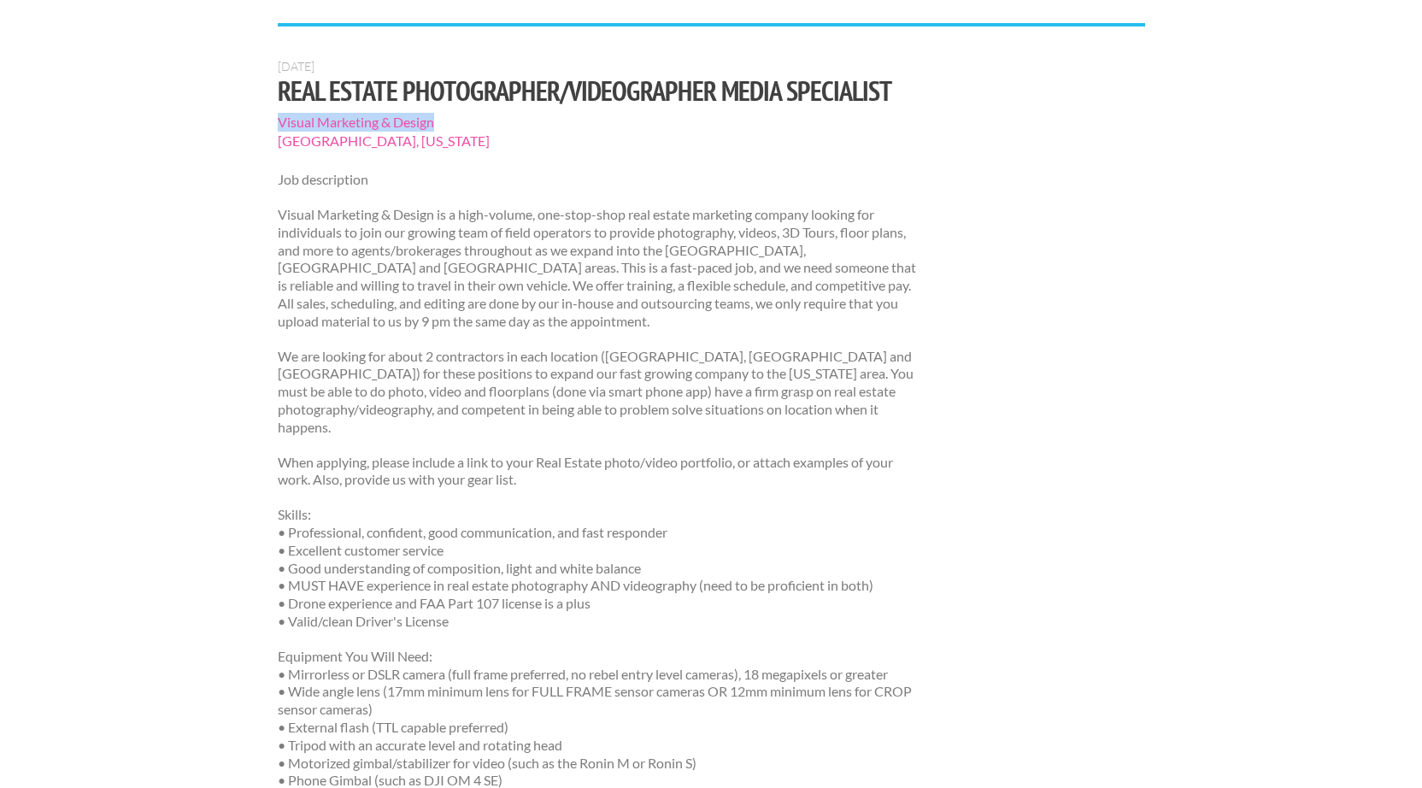
drag, startPoint x: 438, startPoint y: 87, endPoint x: 275, endPoint y: 78, distance: 162.6
click at [274, 78] on div "[DATE] Real Estate Photographer/Videographer Media Specialist Visual Marketing …" at bounding box center [598, 648] width 673 height 1178
copy span "Visual Marketing & Design"
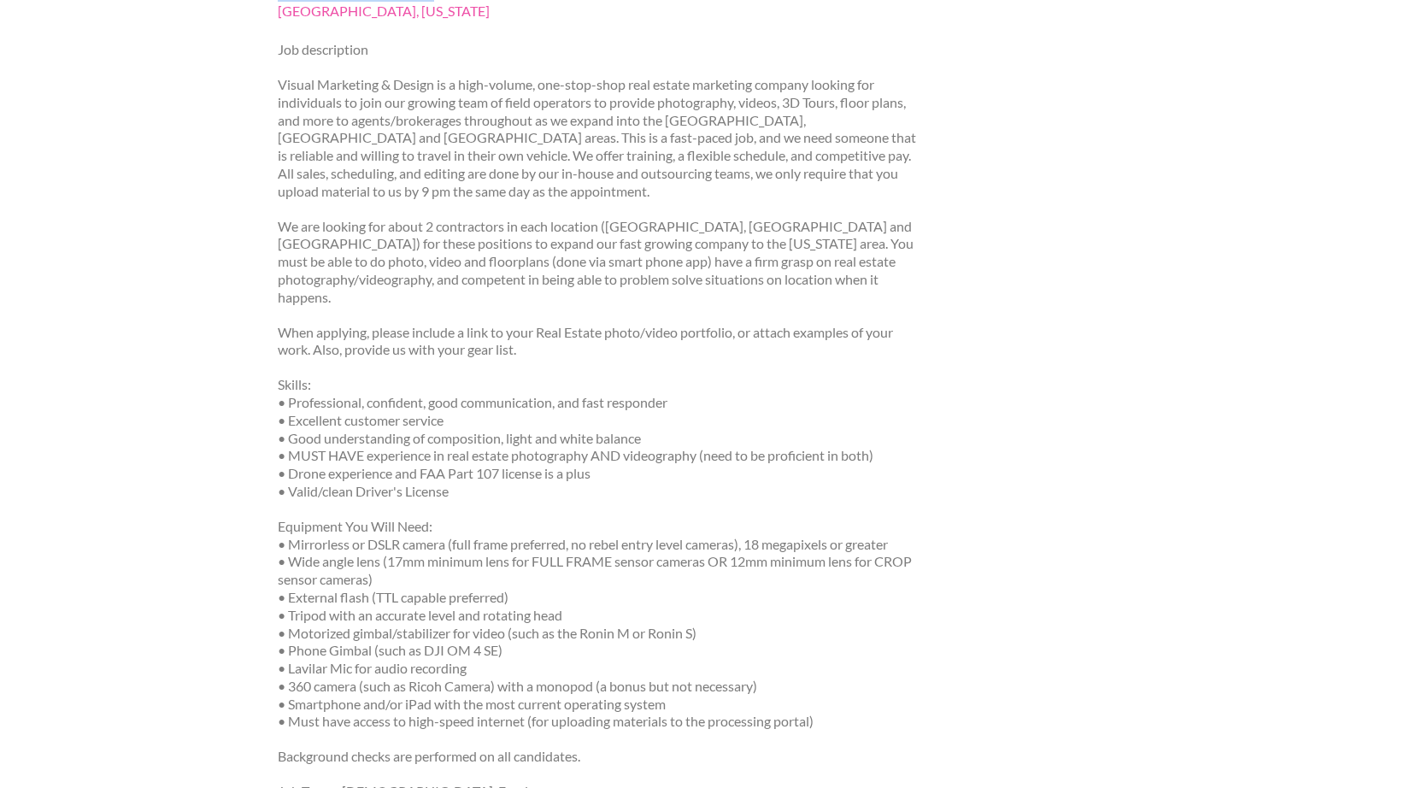
scroll to position [313, 0]
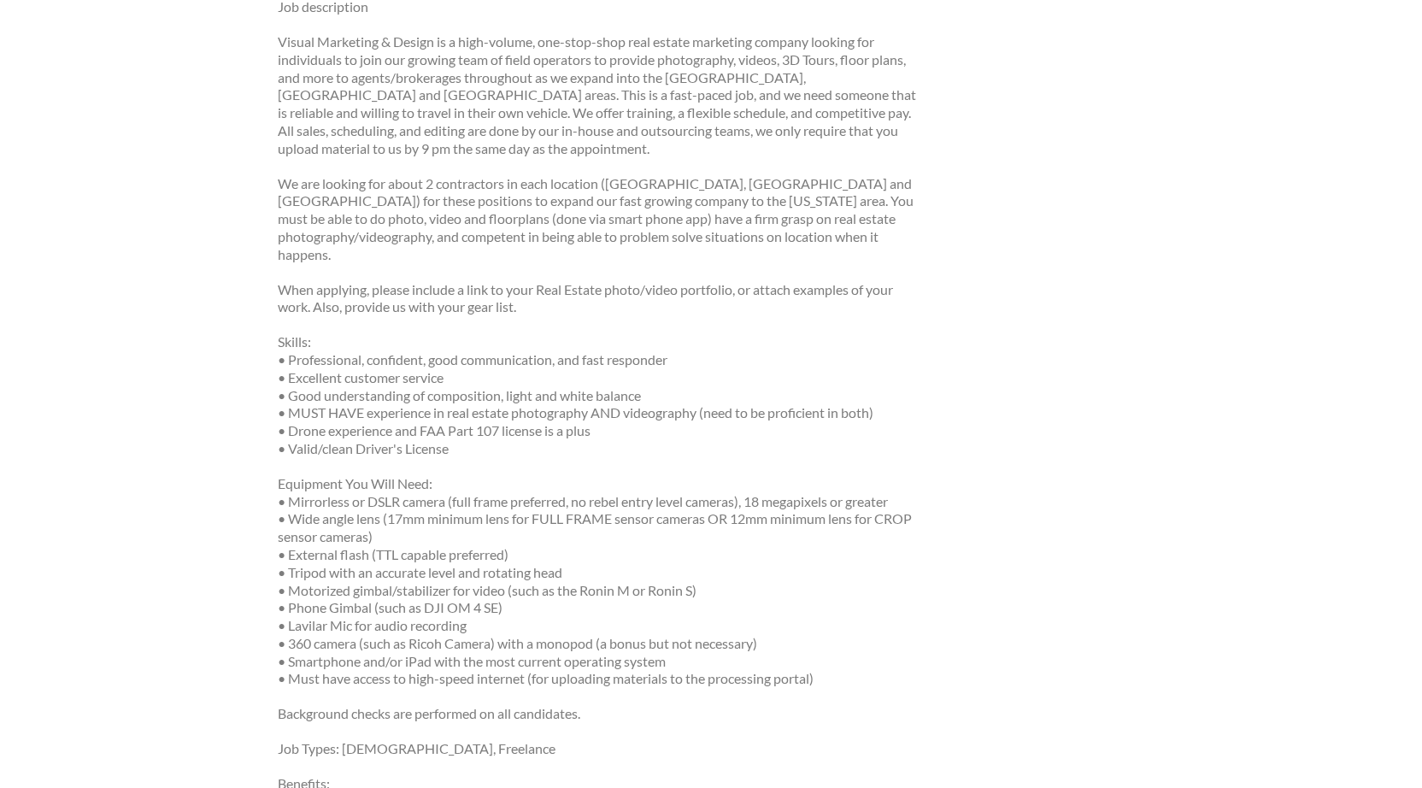
click at [354, 537] on p "Equipment You Will Need: • Mirrorless or DSLR camera (full frame preferred, no …" at bounding box center [599, 582] width 643 height 214
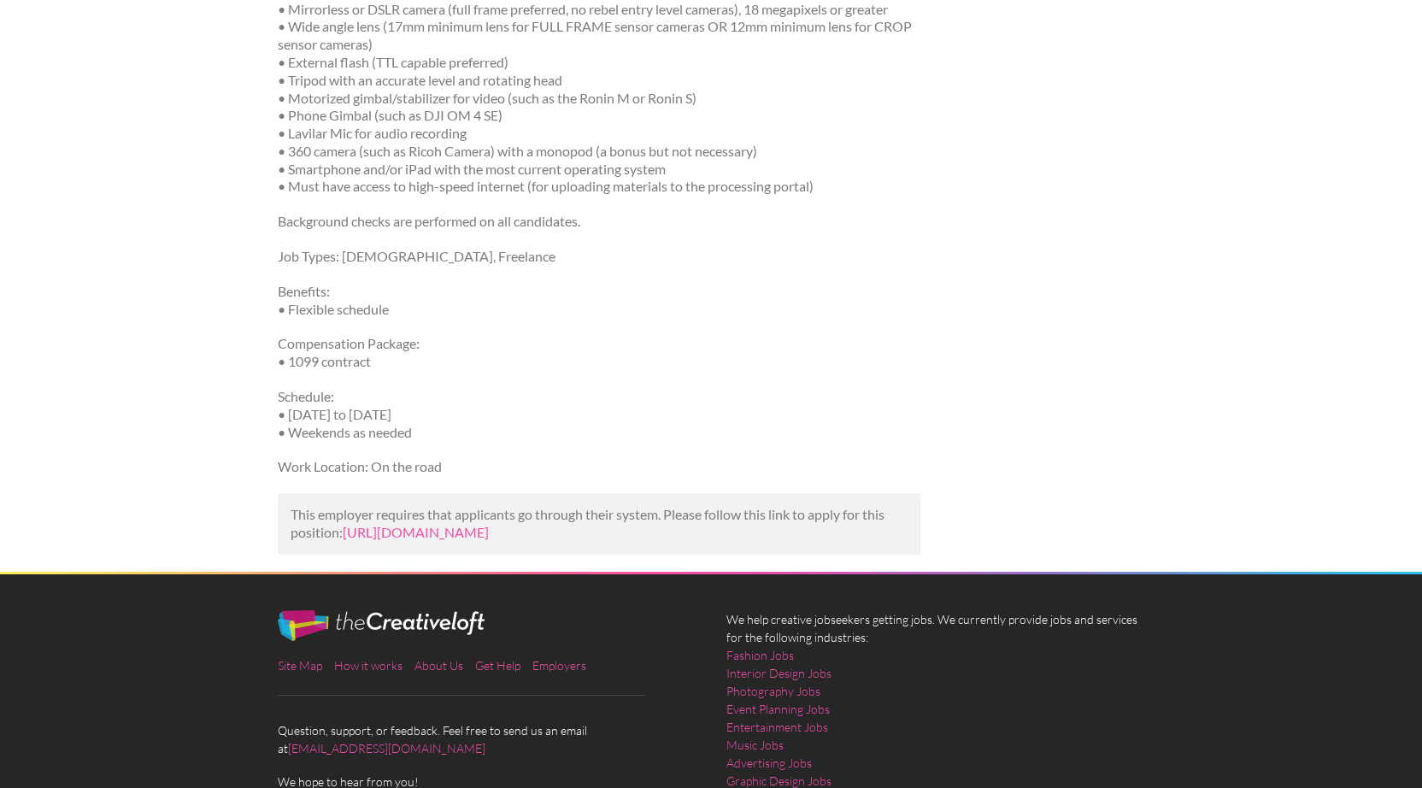
scroll to position [867, 0]
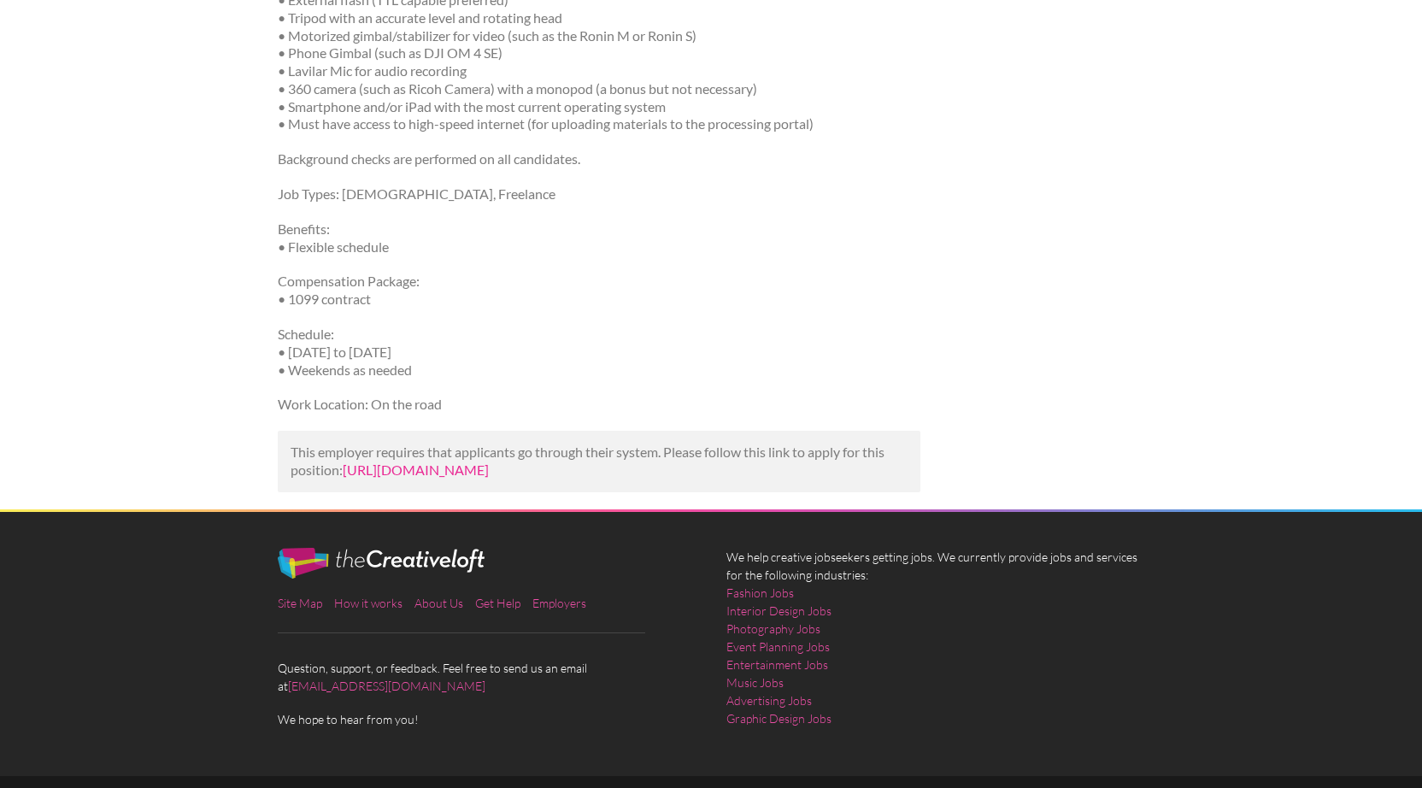
click at [455, 461] on link "https://www.indeed.com/viewjob?jk=ca28a36337f64882&utm_campaign=google_jobs_app…" at bounding box center [416, 469] width 146 height 16
